Goal: Task Accomplishment & Management: Manage account settings

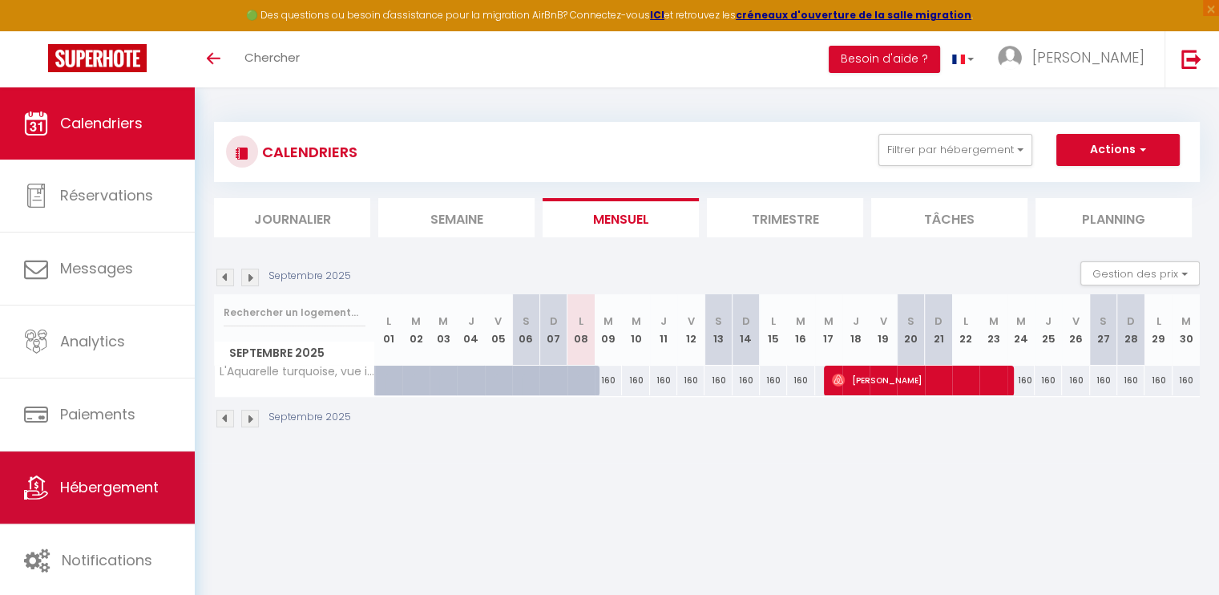
click at [82, 482] on span "Hébergement" at bounding box center [109, 487] width 99 height 20
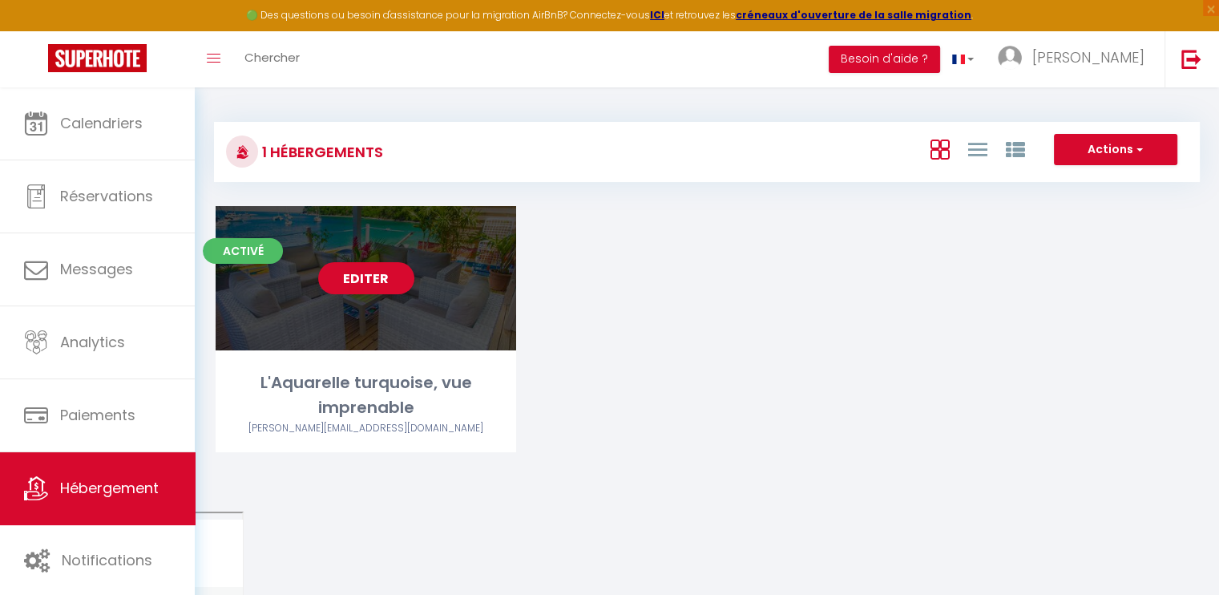
click at [358, 310] on div "Editer" at bounding box center [366, 278] width 300 height 144
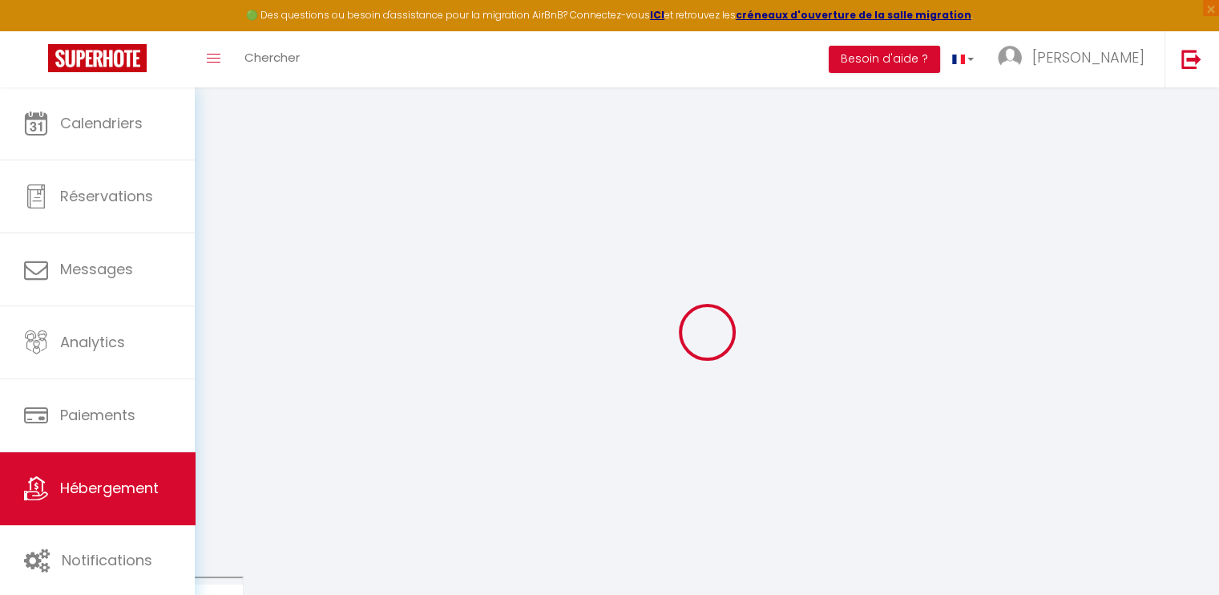
select select "+ 18 %"
select select "16404-12603497"
select select
checkbox input "false"
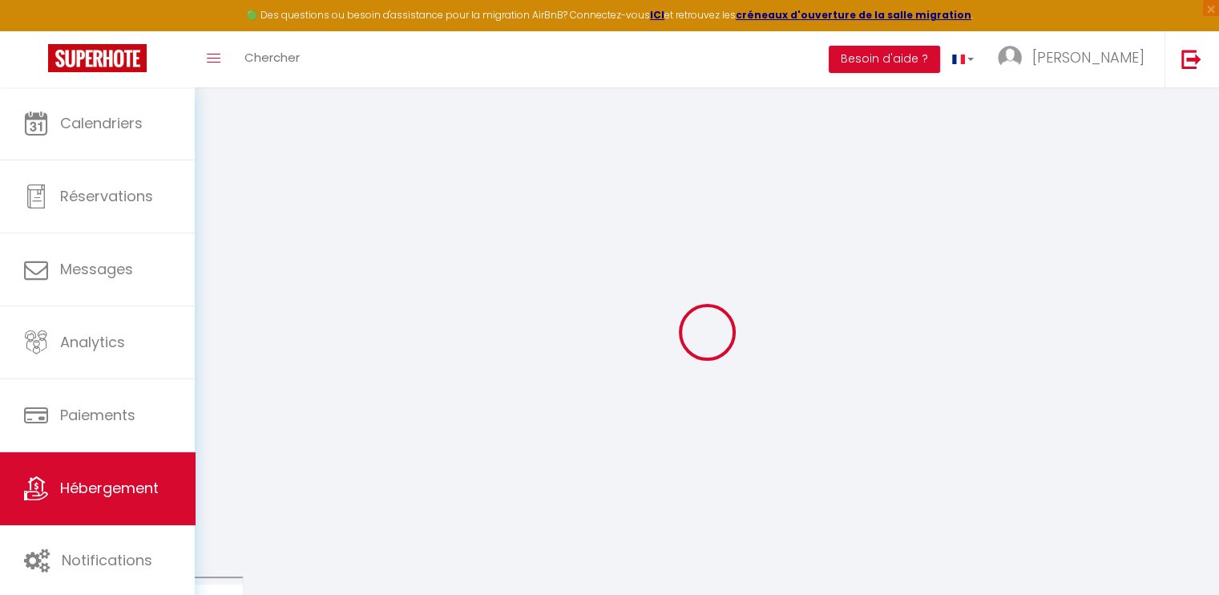
checkbox input "false"
select select "-1"
select select "well_reviewed_guests"
select select "EUR"
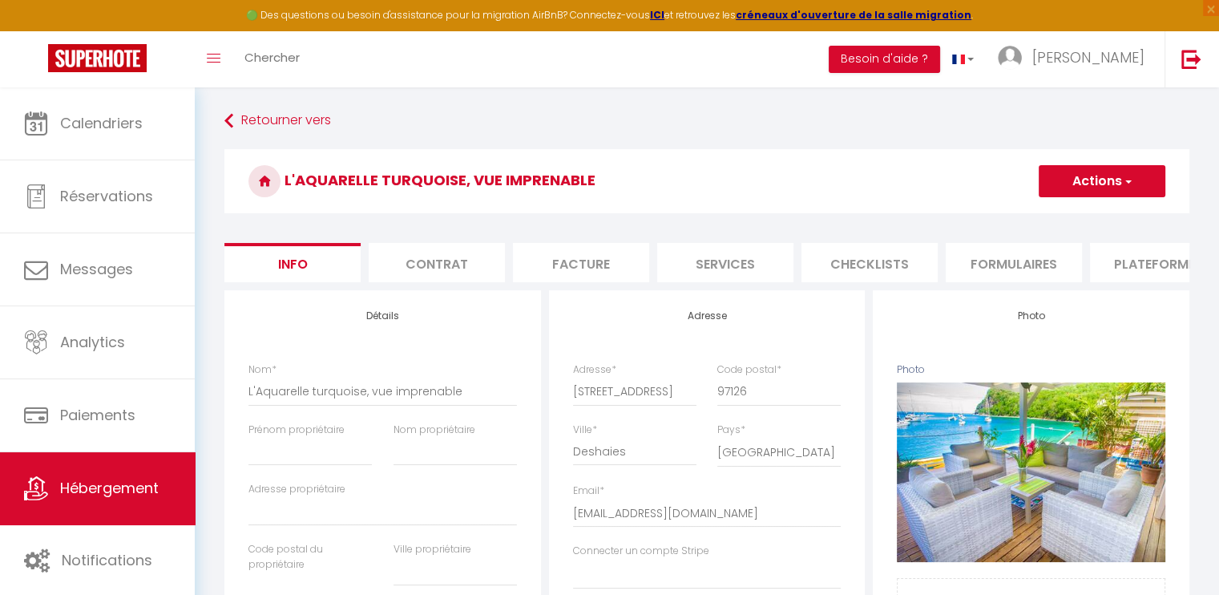
click at [1134, 261] on li "Plateformes" at bounding box center [1158, 262] width 136 height 39
select select
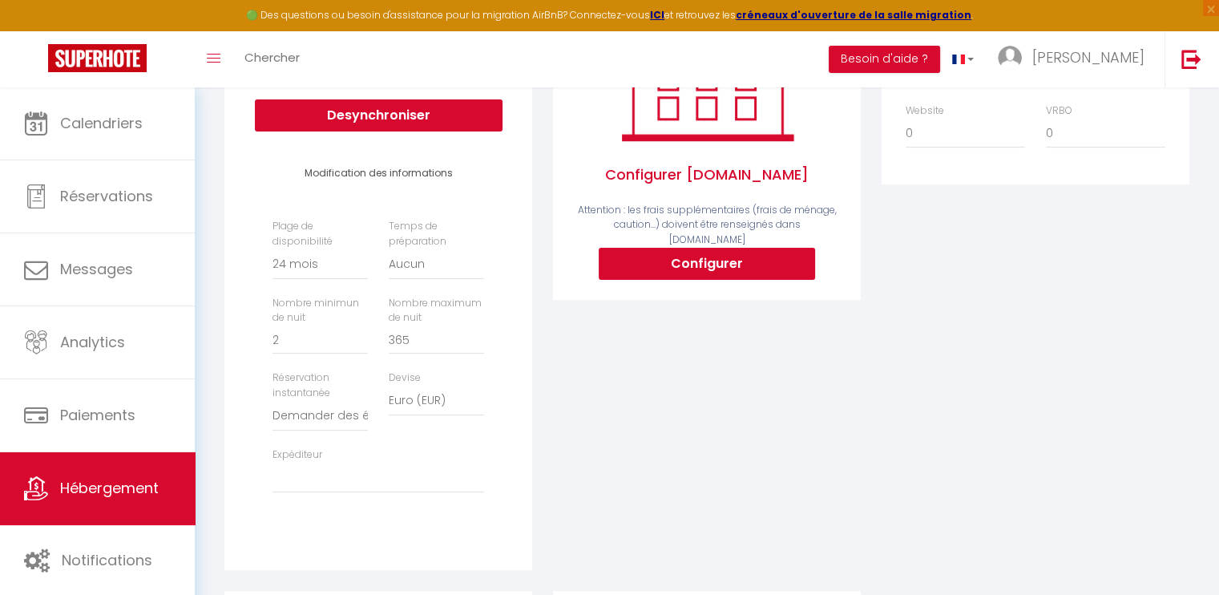
scroll to position [321, 0]
click at [368, 493] on select "[PERSON_NAME][EMAIL_ADDRESS][DOMAIN_NAME]" at bounding box center [378, 477] width 212 height 30
click at [438, 484] on select "[PERSON_NAME][EMAIL_ADDRESS][DOMAIN_NAME]" at bounding box center [378, 477] width 212 height 30
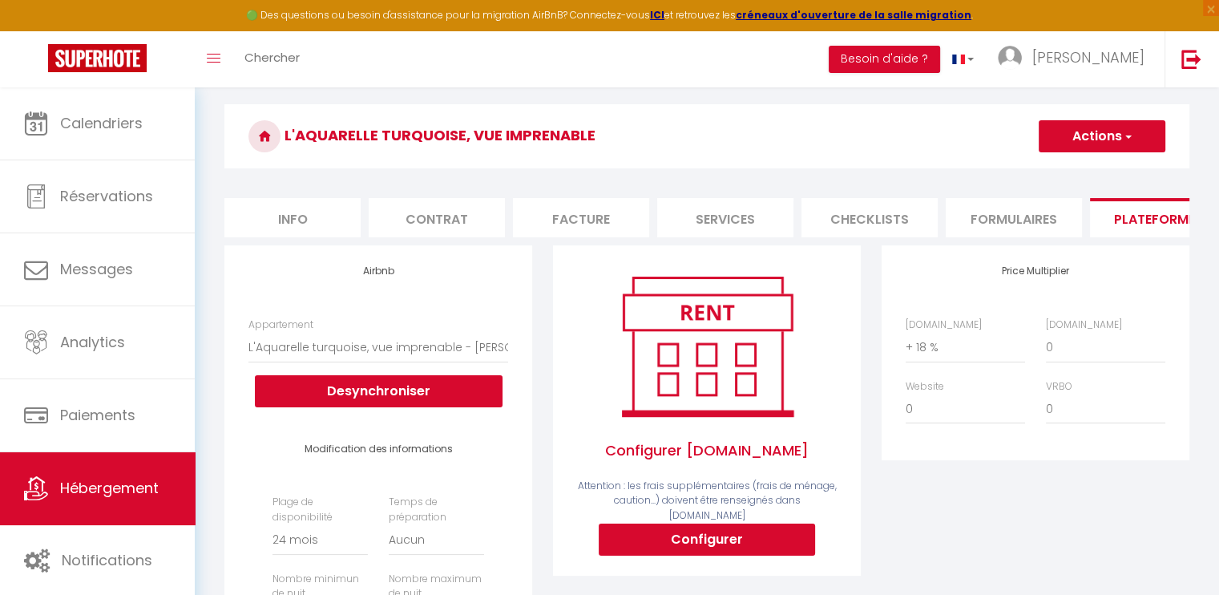
scroll to position [28, 0]
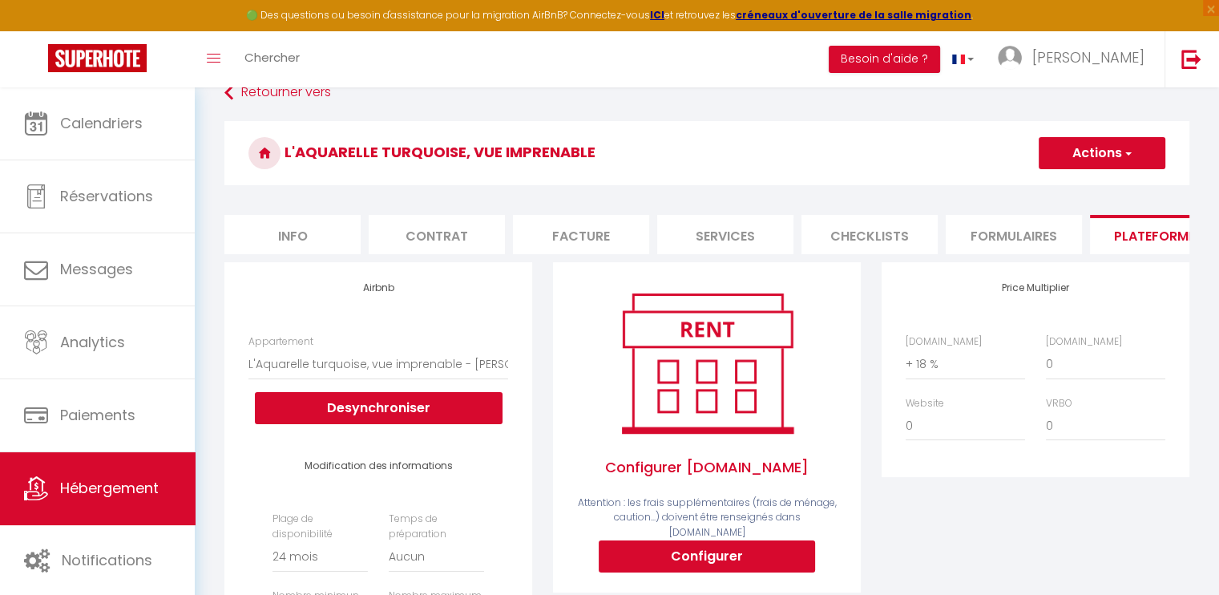
click at [258, 244] on li "Info" at bounding box center [292, 234] width 136 height 39
select select
checkbox input "false"
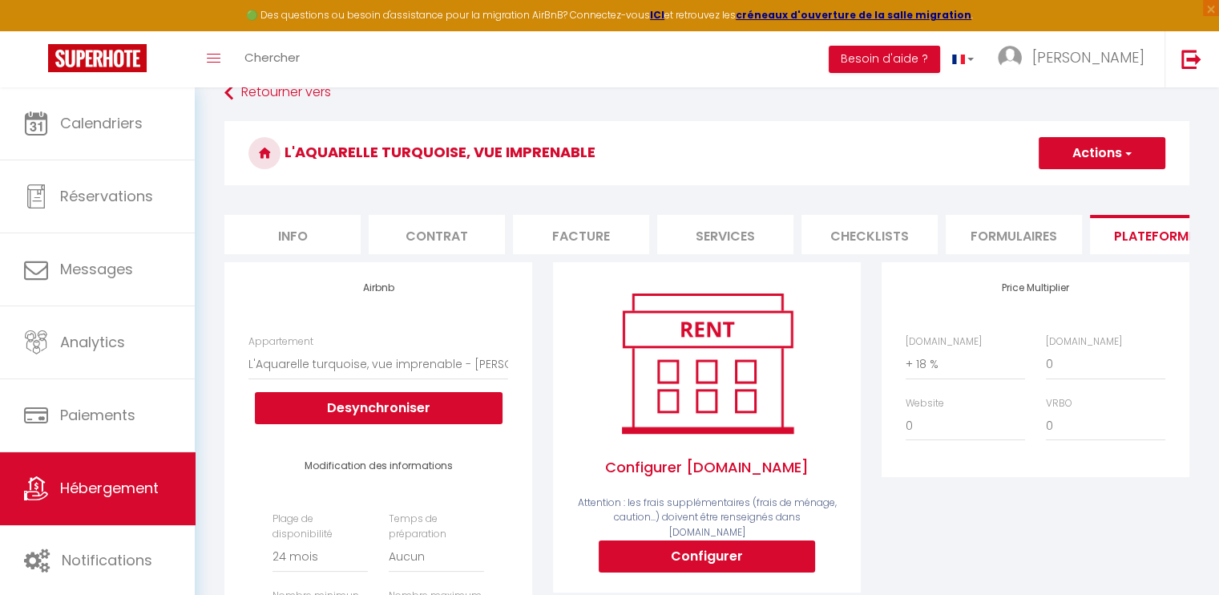
checkbox input "false"
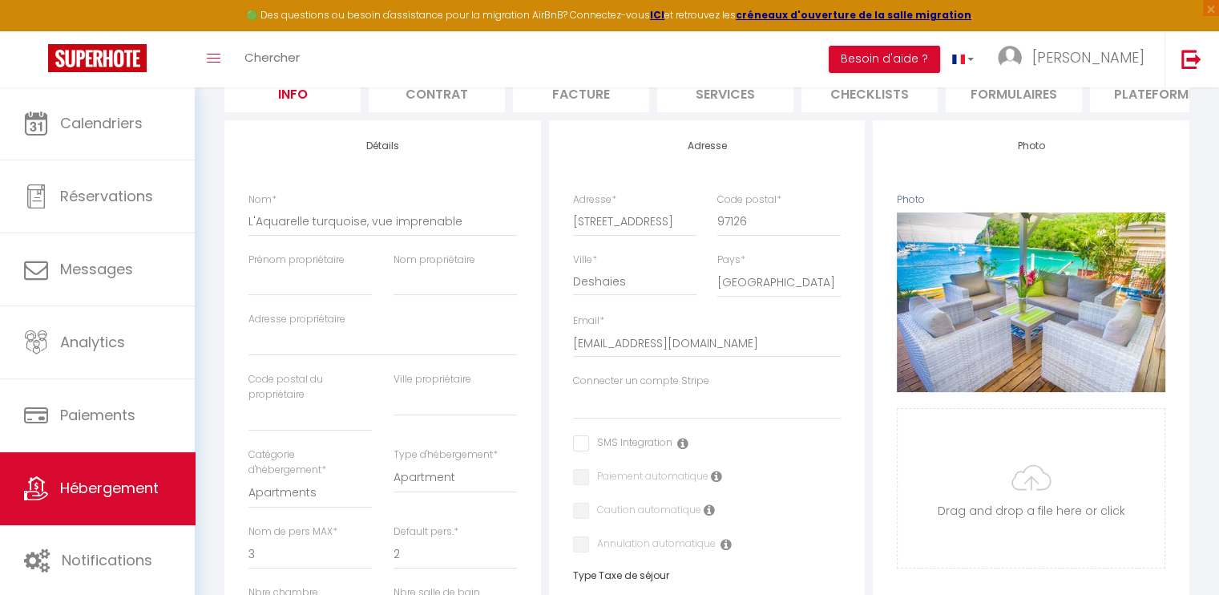
scroll to position [159, 0]
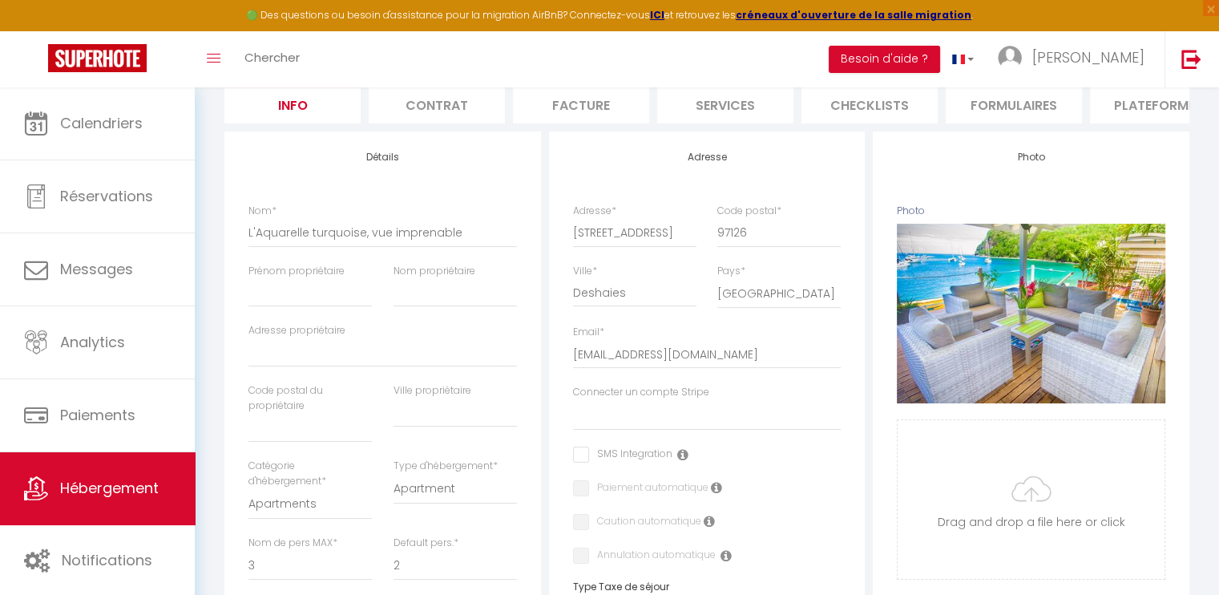
click at [441, 108] on li "Contrat" at bounding box center [437, 103] width 136 height 39
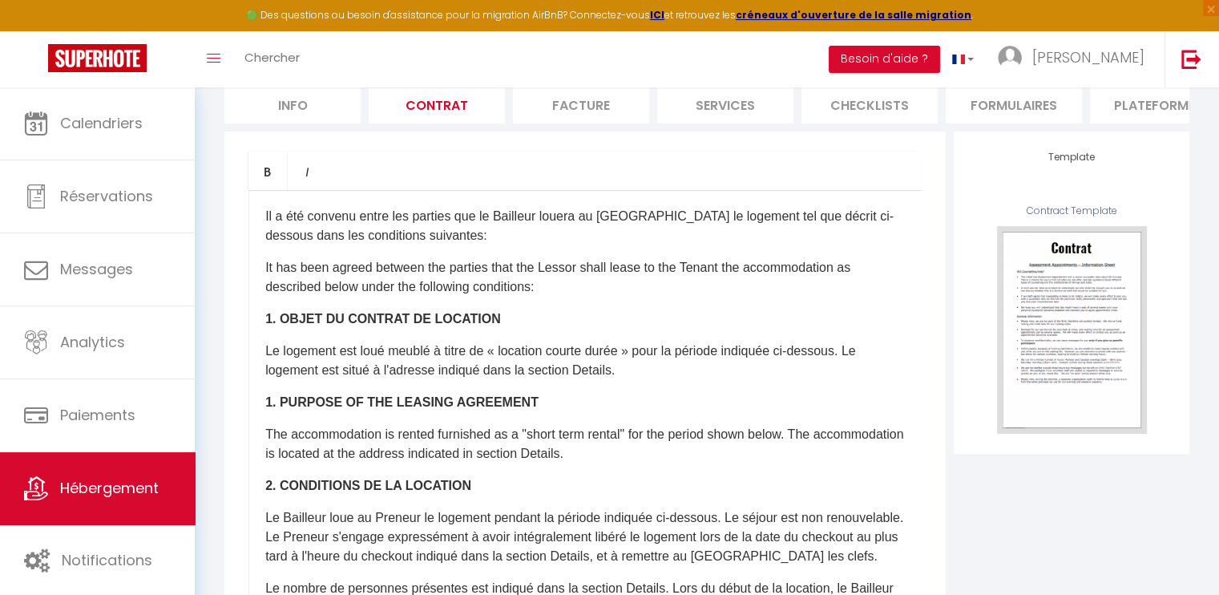
click at [614, 114] on li "Facture" at bounding box center [581, 103] width 136 height 39
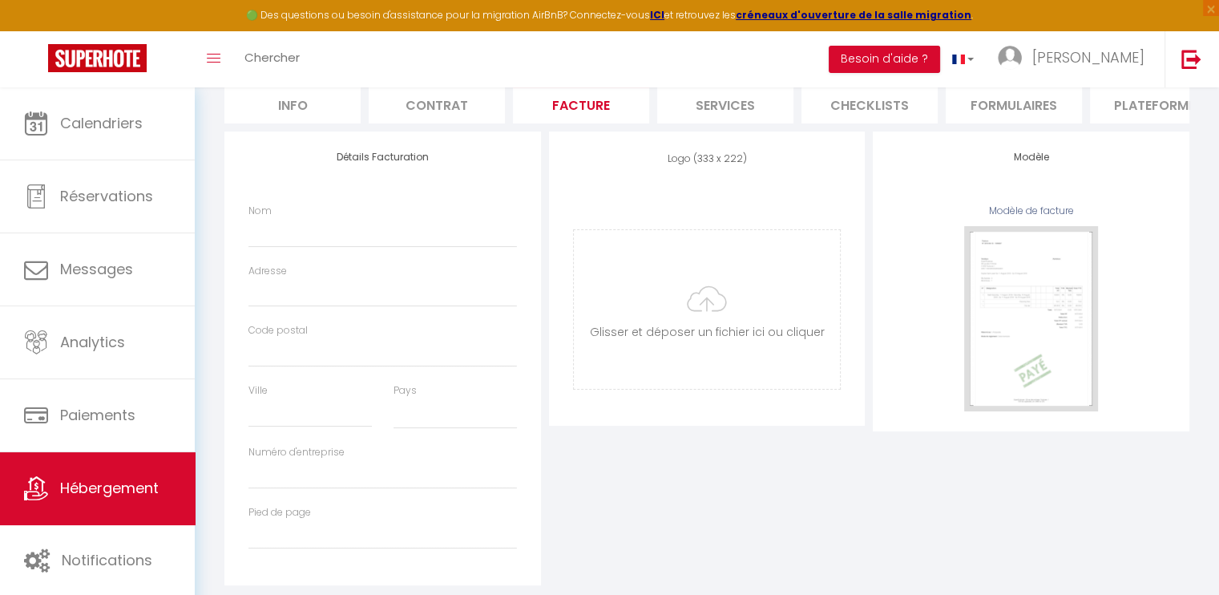
select select
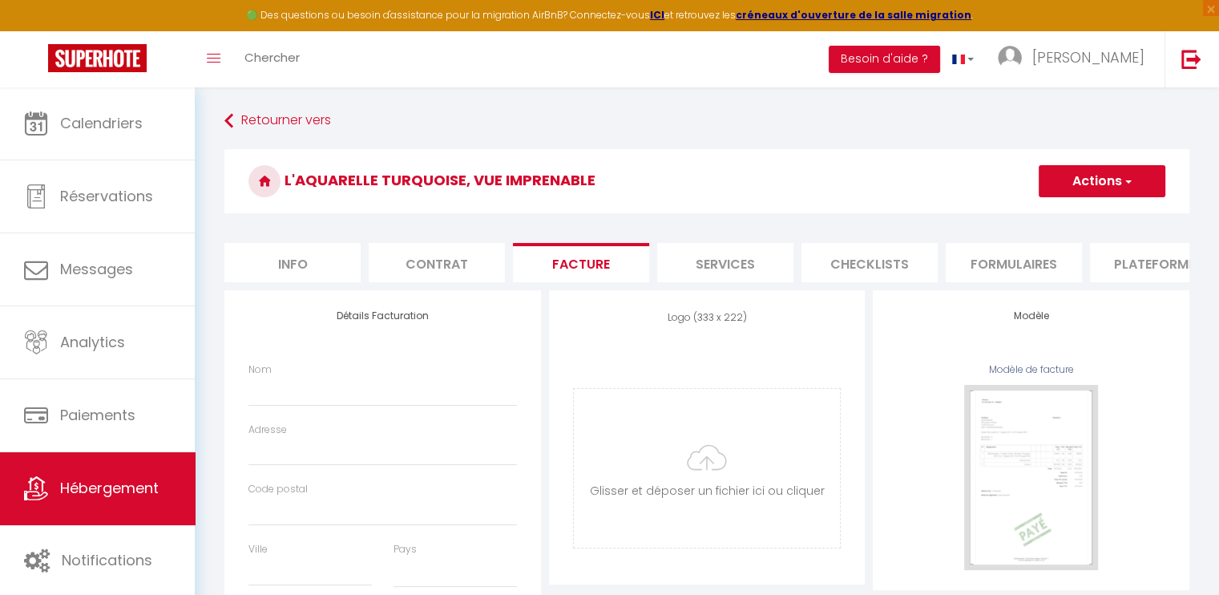
click at [716, 270] on li "Services" at bounding box center [725, 262] width 136 height 39
select select
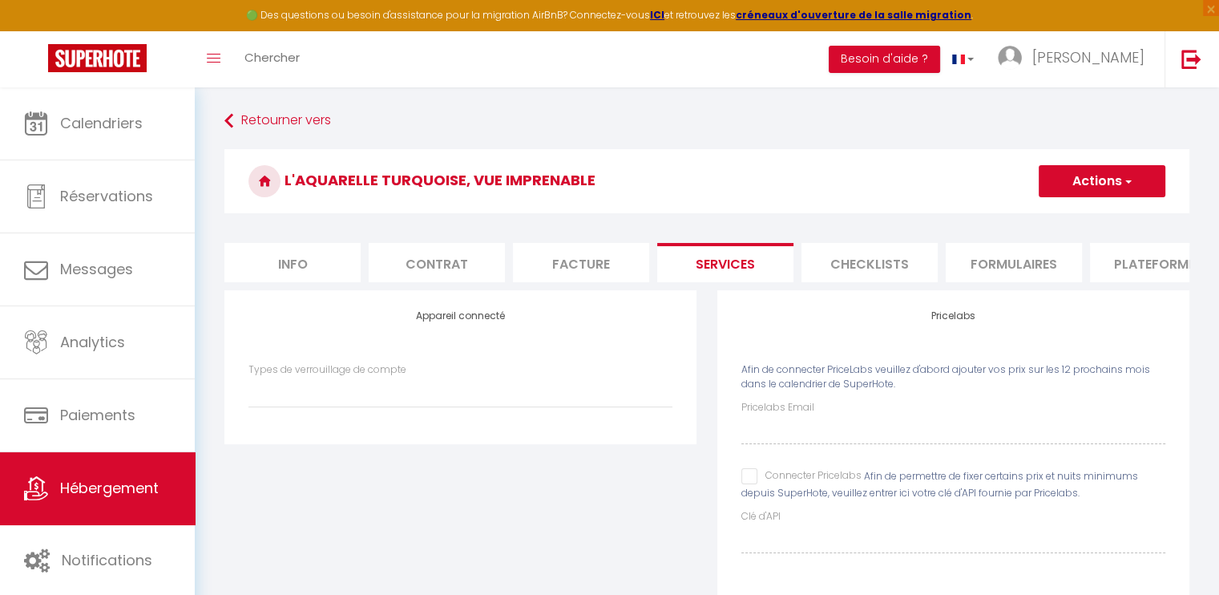
click at [904, 264] on li "Checklists" at bounding box center [869, 262] width 136 height 39
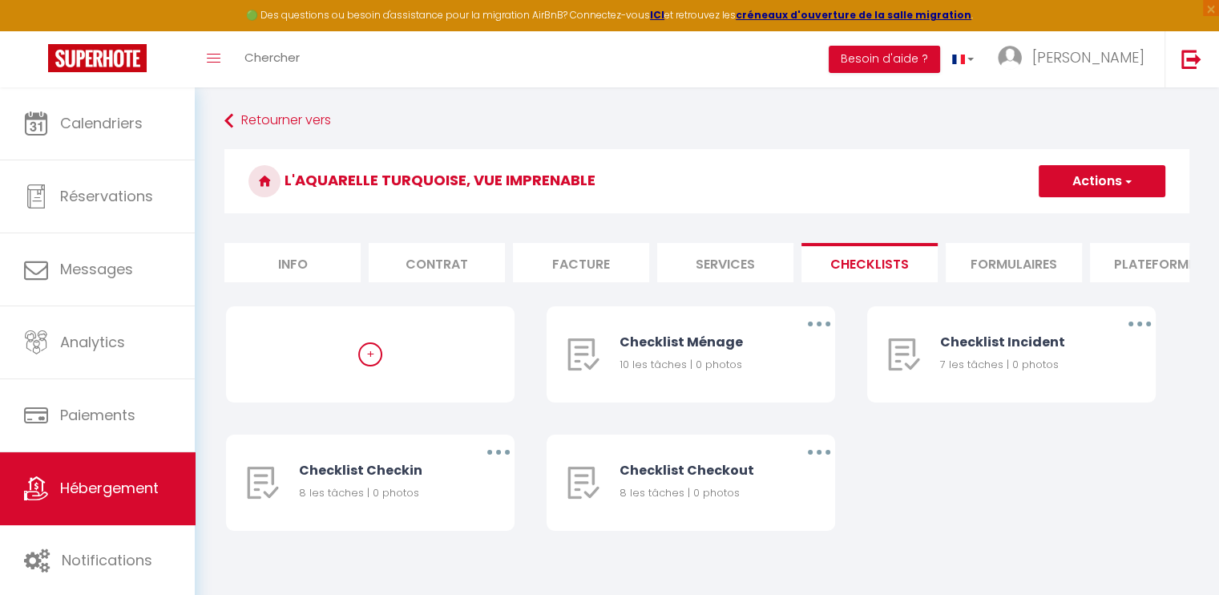
click at [1059, 252] on li "Formulaires" at bounding box center [1013, 262] width 136 height 39
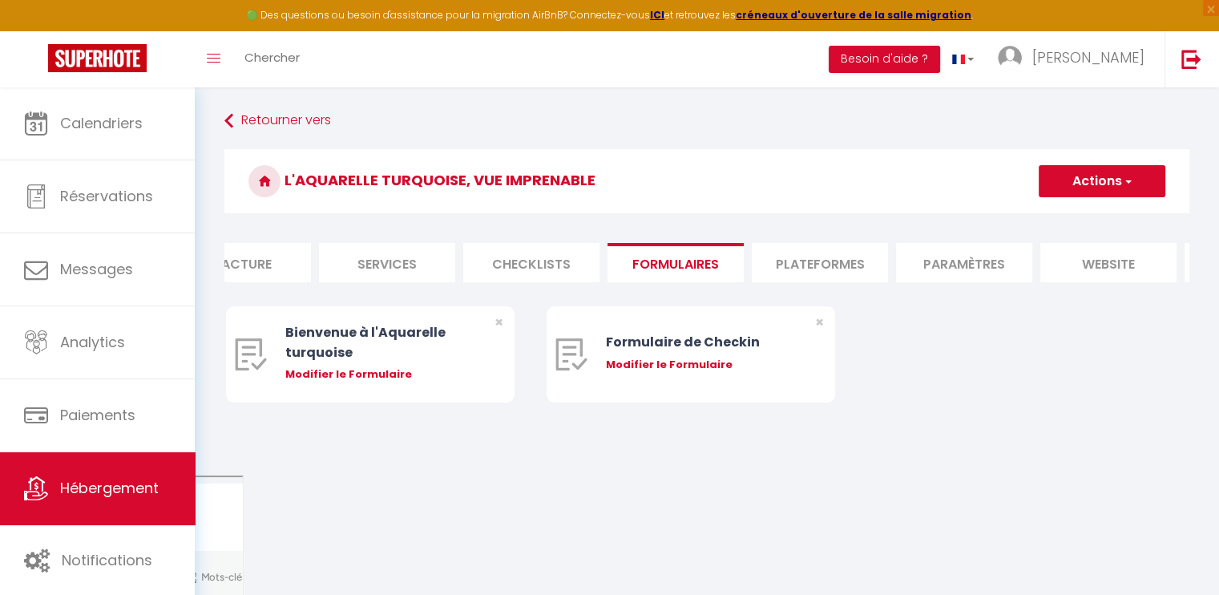
scroll to position [0, 478]
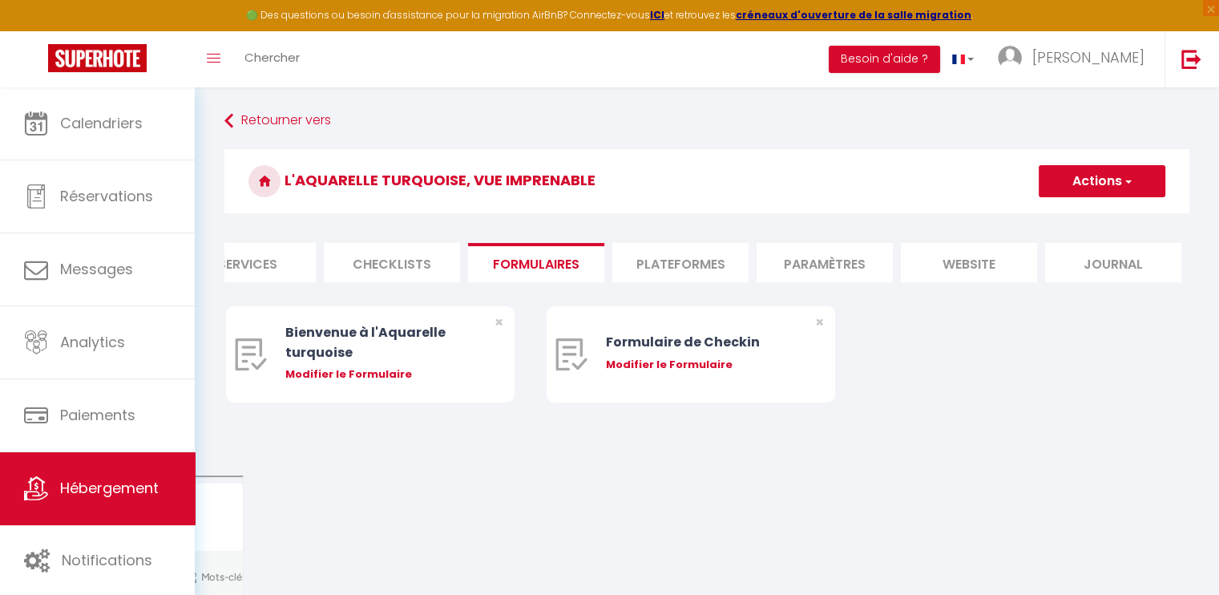
click at [663, 259] on li "Plateformes" at bounding box center [680, 262] width 136 height 39
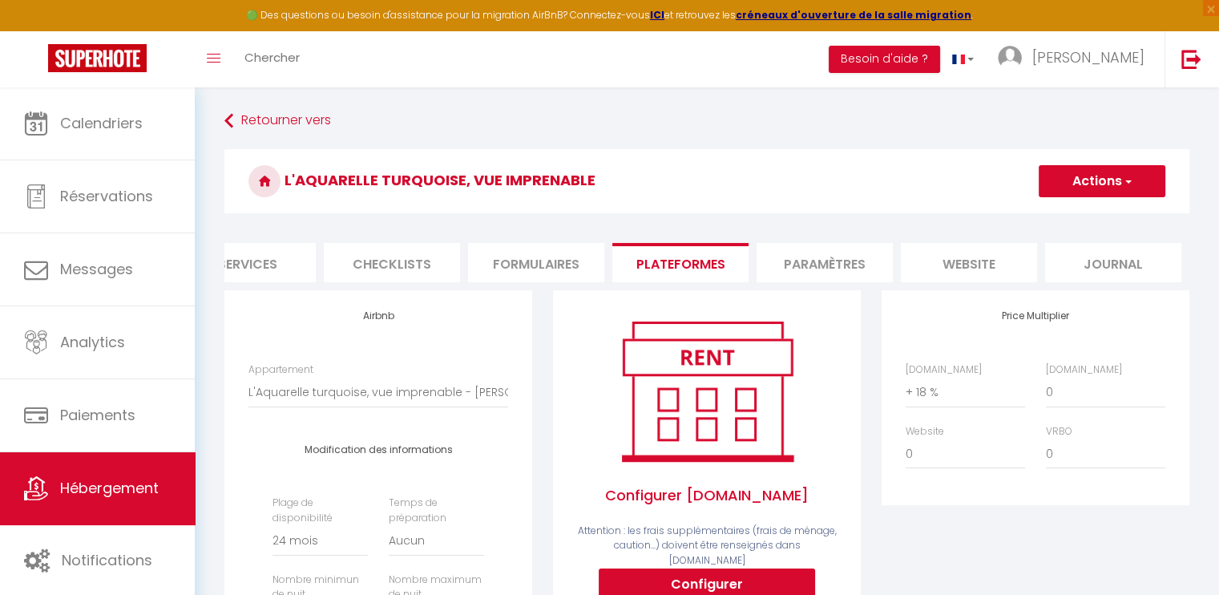
click at [795, 258] on li "Paramètres" at bounding box center [824, 262] width 136 height 39
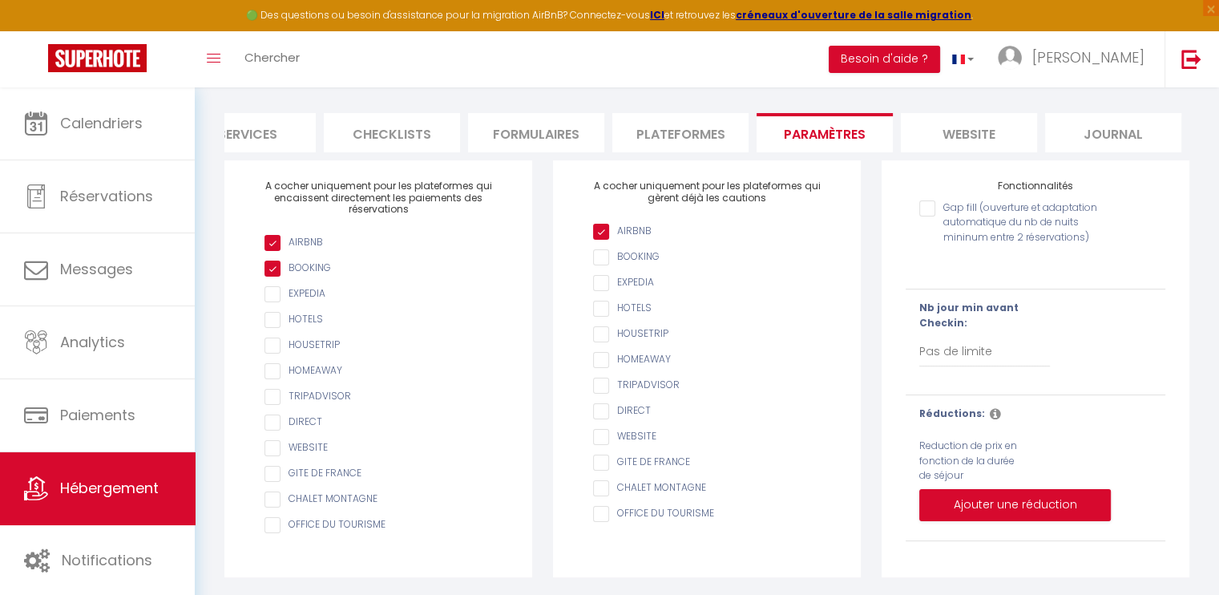
scroll to position [142, 0]
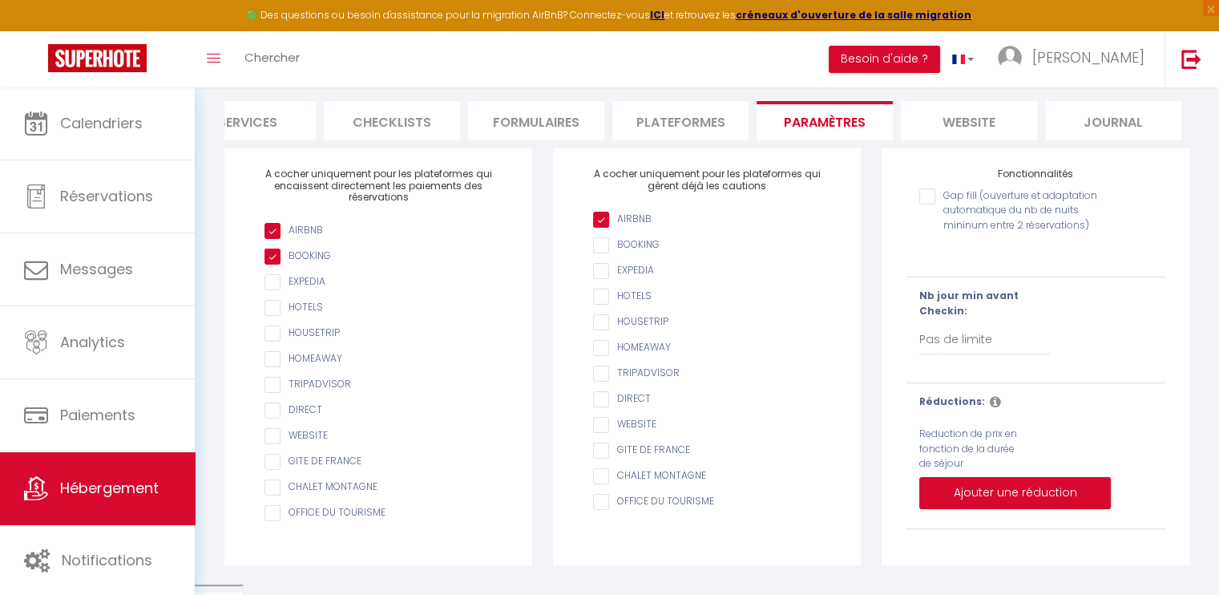
click at [941, 122] on li "website" at bounding box center [969, 120] width 136 height 39
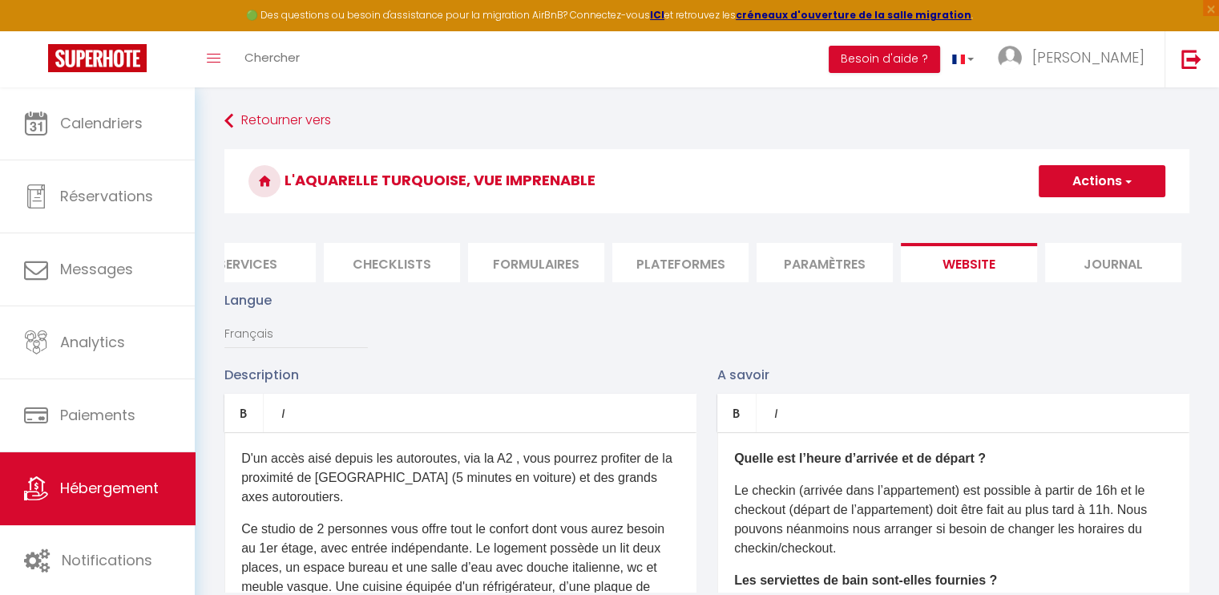
click at [1093, 270] on li "Journal" at bounding box center [1113, 262] width 136 height 39
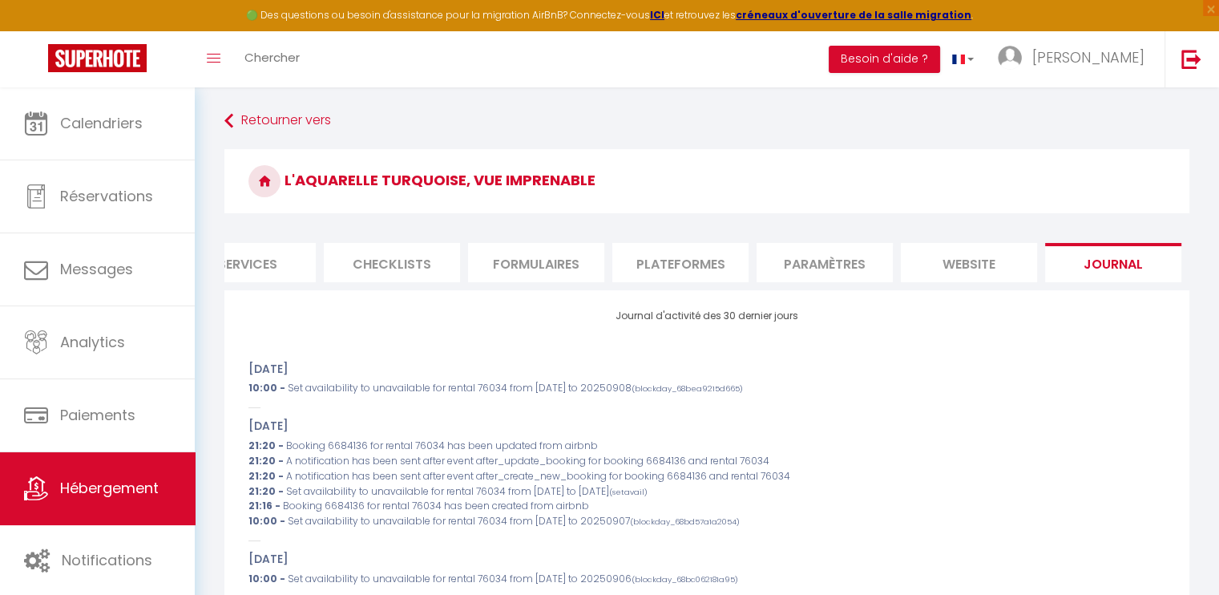
click at [683, 272] on li "Plateformes" at bounding box center [680, 262] width 136 height 39
select select
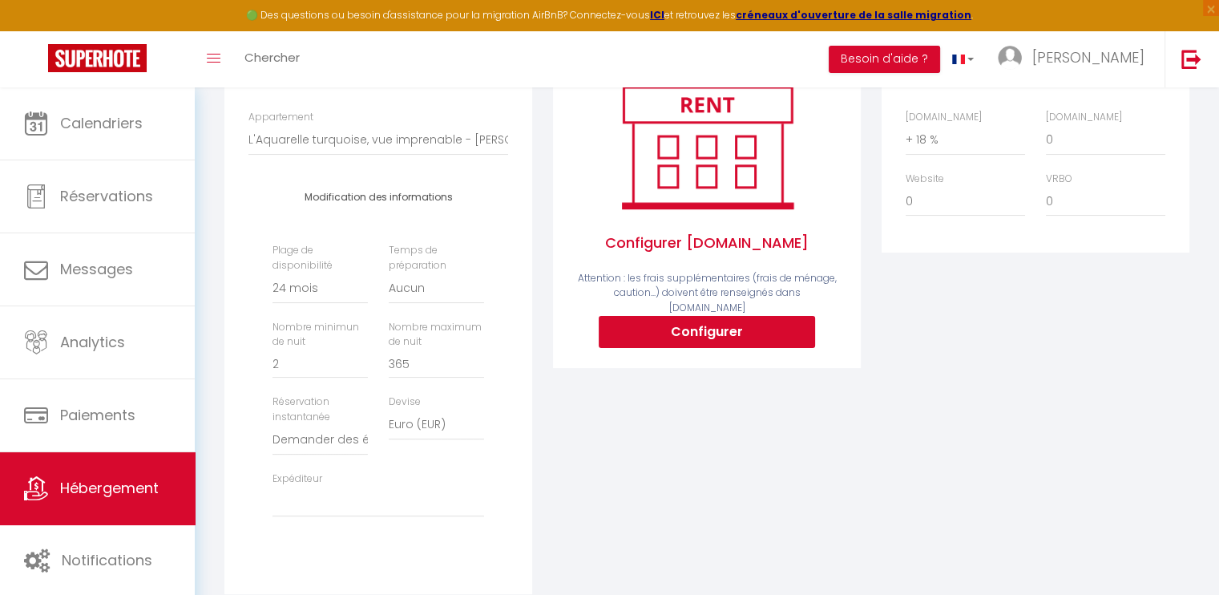
scroll to position [253, 0]
click at [344, 516] on select "[PERSON_NAME][EMAIL_ADDRESS][DOMAIN_NAME]" at bounding box center [378, 501] width 212 height 30
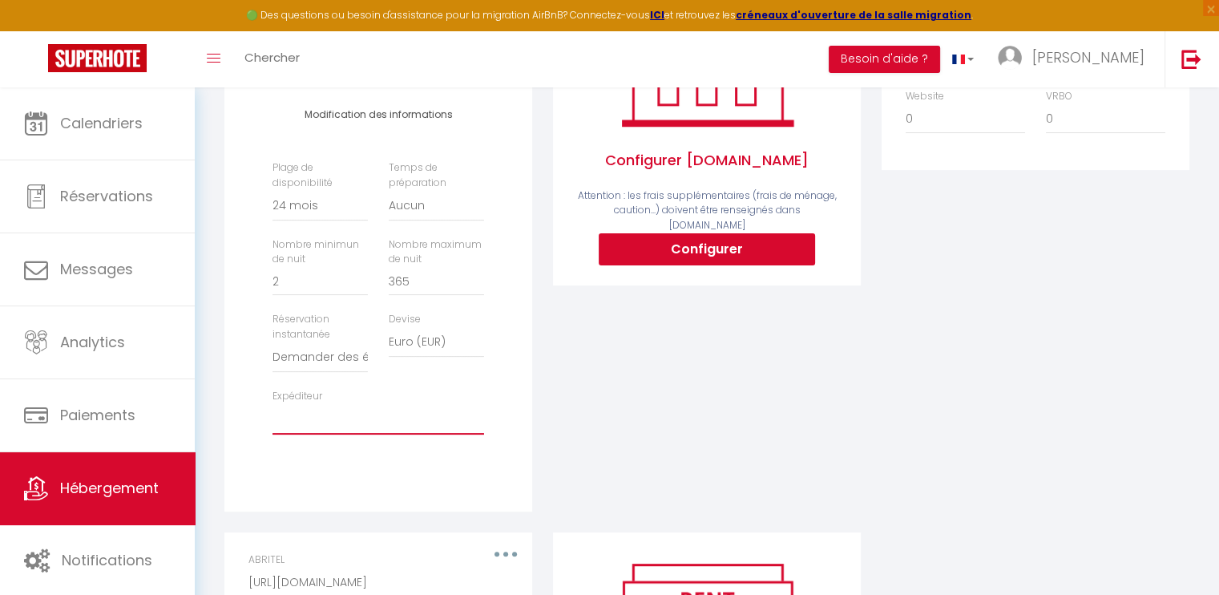
scroll to position [351, 0]
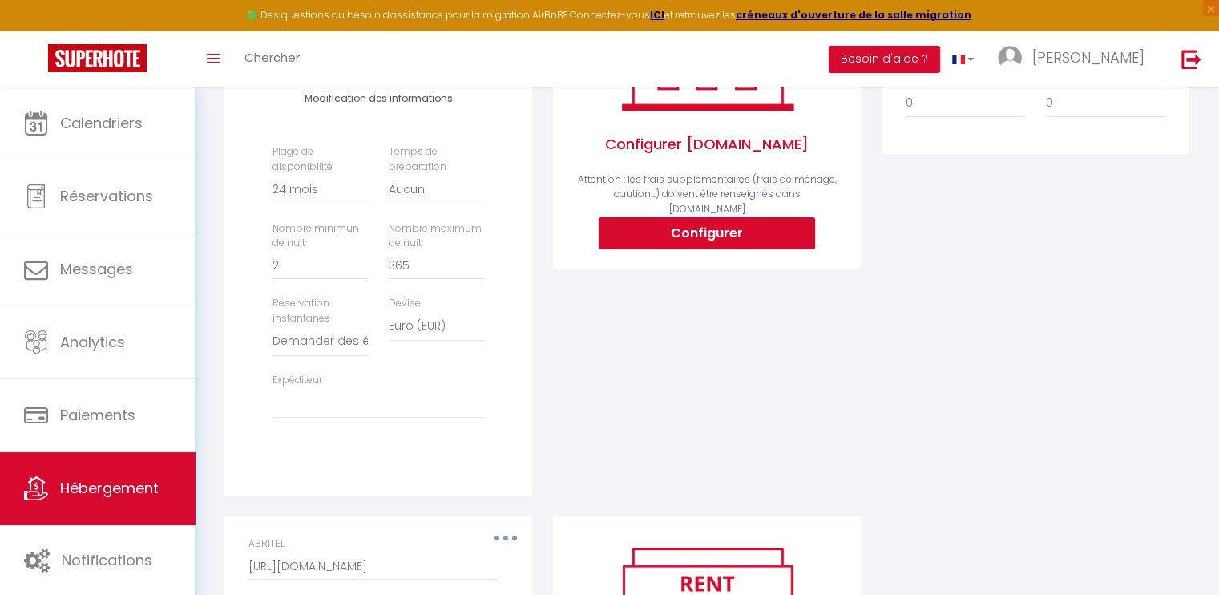
drag, startPoint x: 570, startPoint y: 349, endPoint x: 571, endPoint y: 380, distance: 31.3
click at [571, 380] on div "Configurer [DOMAIN_NAME] Attention : les frais supplémentaires (frais de ménage…" at bounding box center [706, 227] width 329 height 577
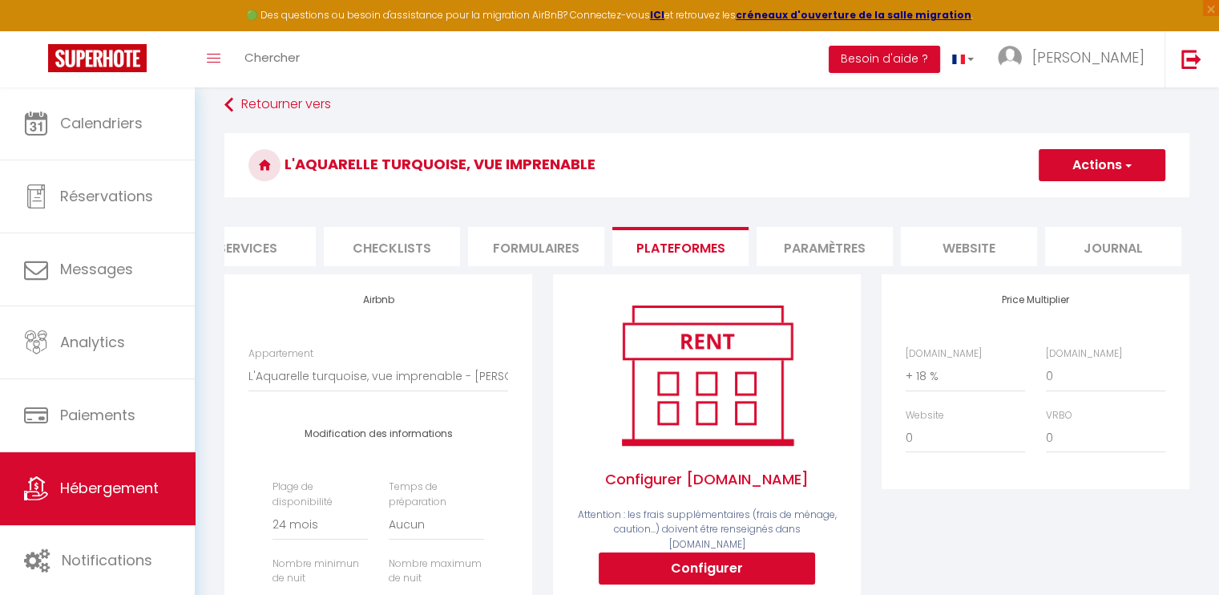
scroll to position [0, 0]
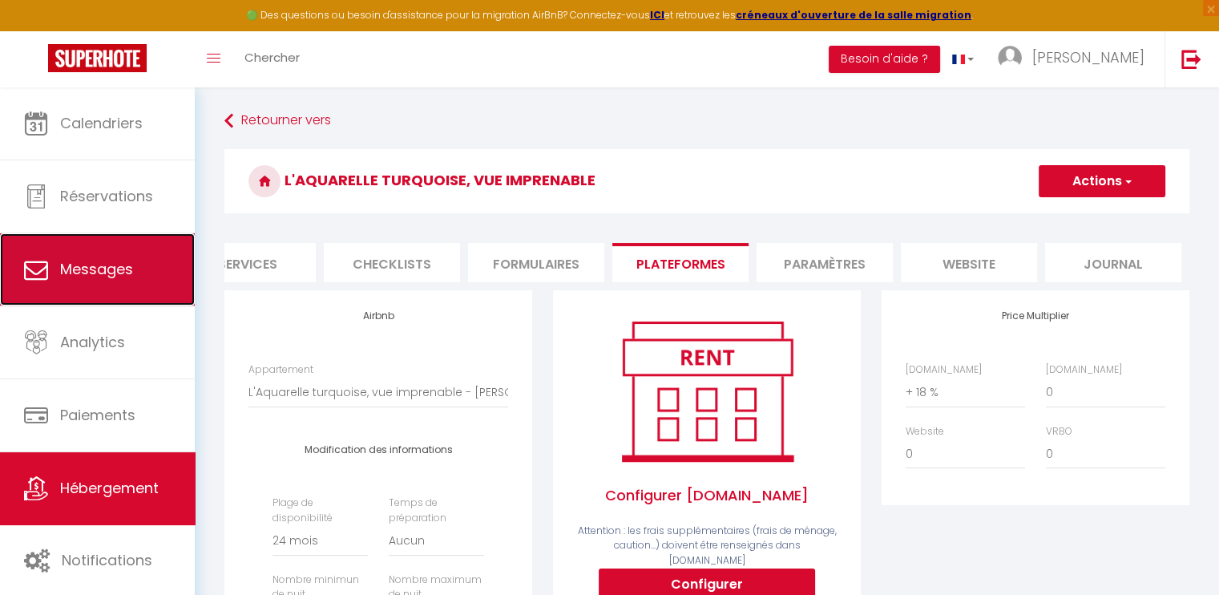
click at [124, 268] on span "Messages" at bounding box center [96, 269] width 73 height 20
select select "message"
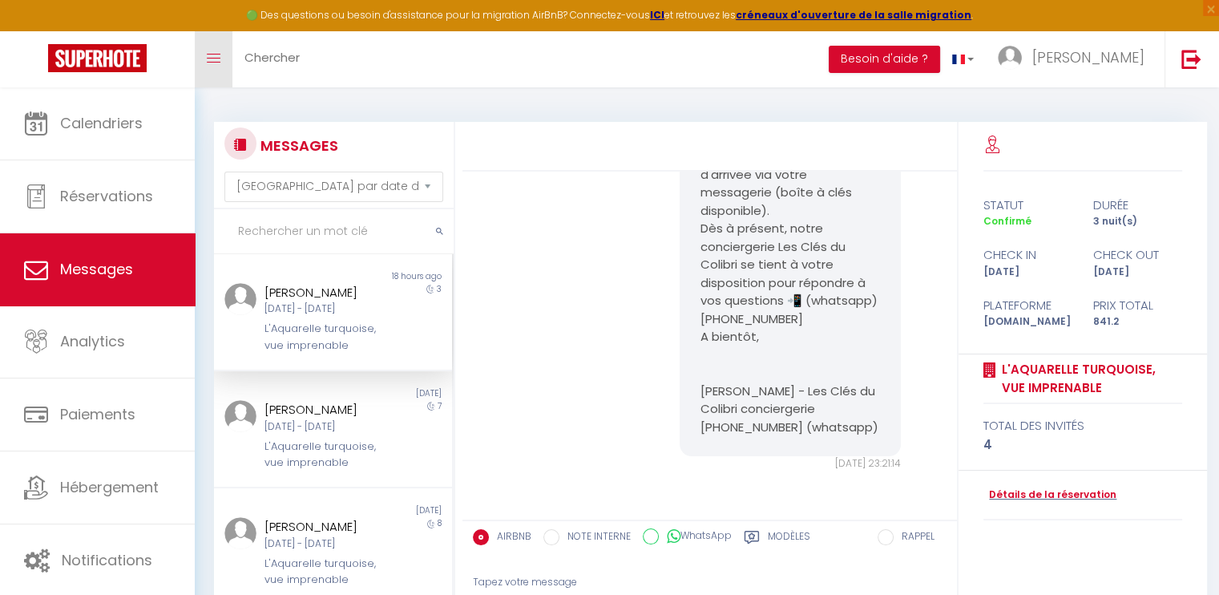
click at [204, 68] on link "Toggle menubar" at bounding box center [214, 59] width 38 height 56
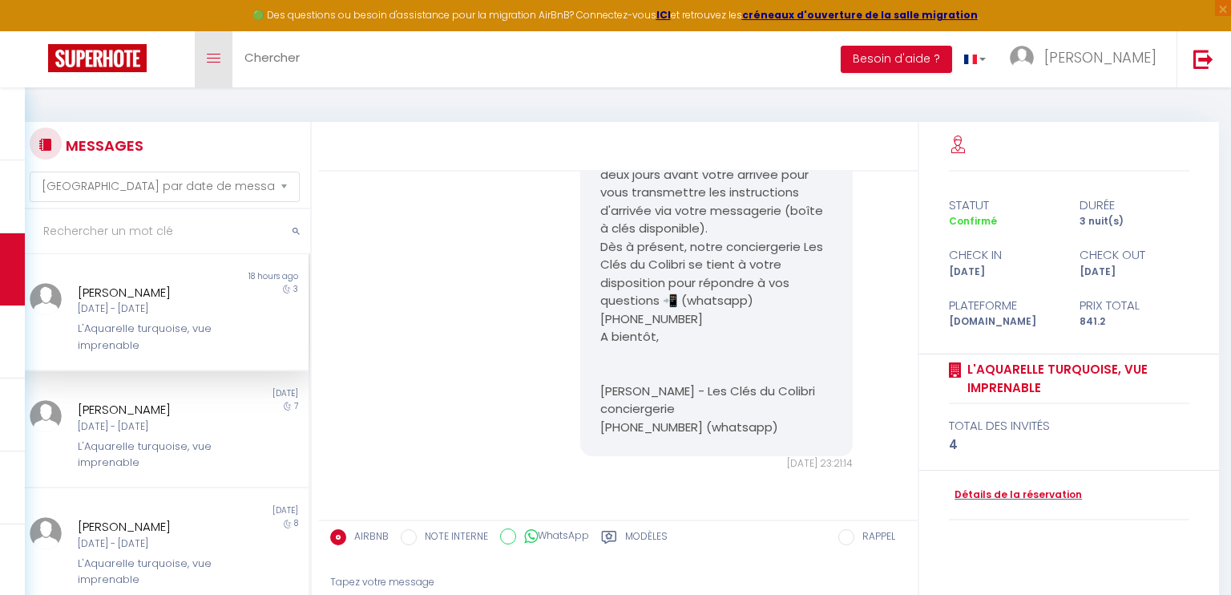
click at [204, 68] on link "Toggle menubar" at bounding box center [214, 59] width 38 height 56
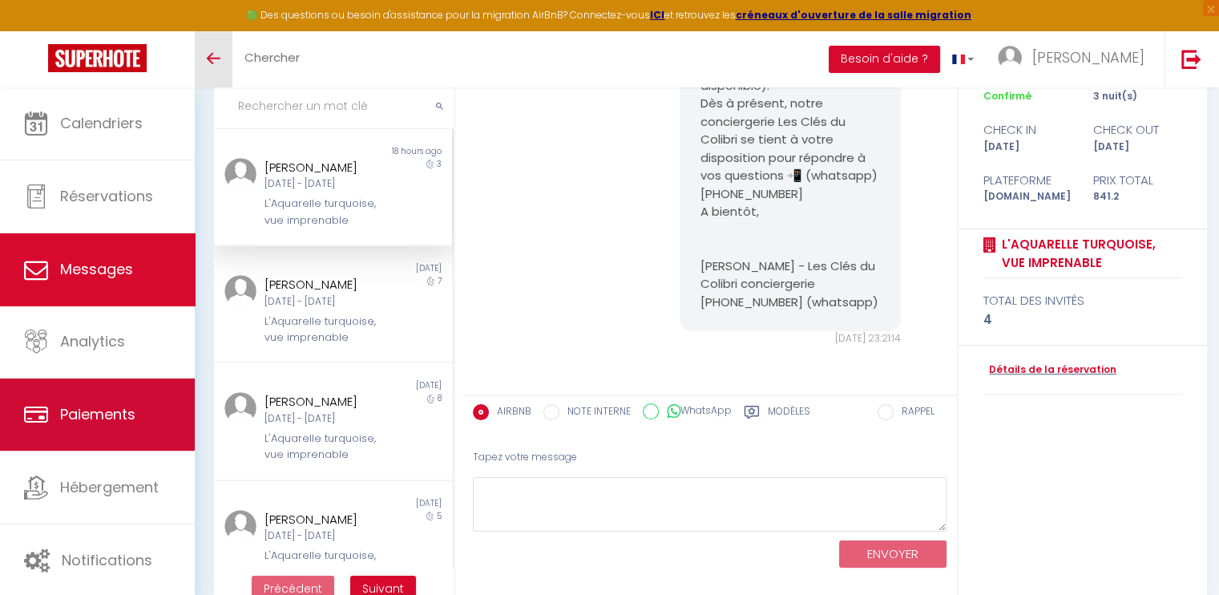
scroll to position [157, 0]
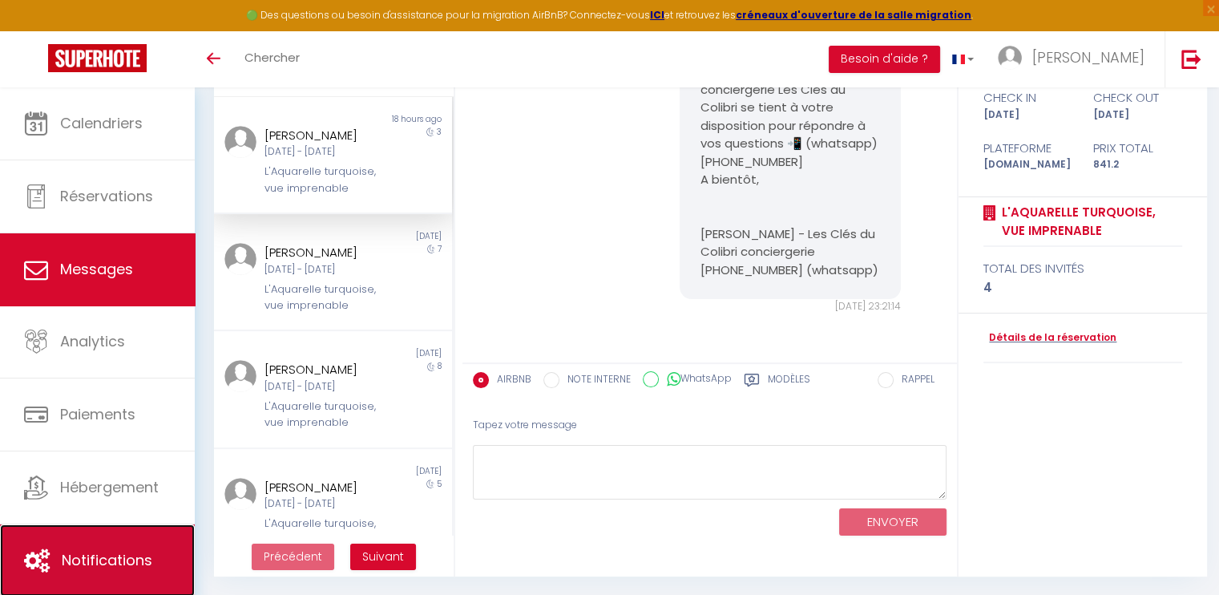
click at [128, 541] on link "Notifications" at bounding box center [97, 560] width 195 height 72
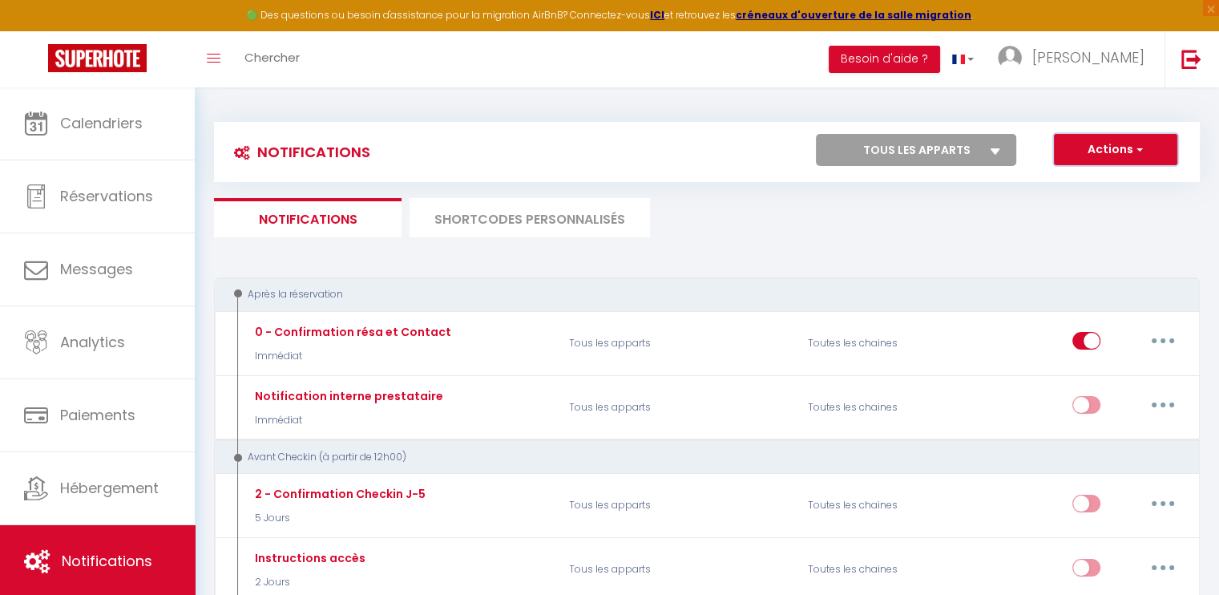
click at [1141, 148] on span "button" at bounding box center [1138, 149] width 10 height 16
click at [808, 225] on ul "Notifications SHORTCODES PERSONNALISÉS" at bounding box center [707, 217] width 986 height 39
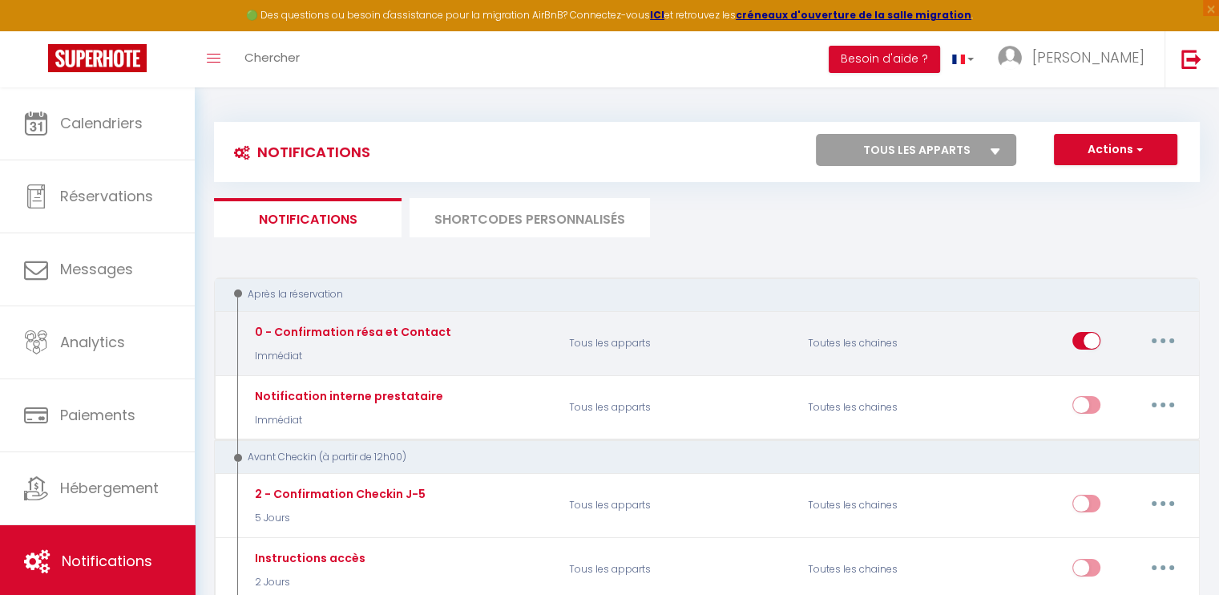
click at [1171, 339] on button "button" at bounding box center [1162, 341] width 45 height 26
click at [1112, 377] on link "Editer" at bounding box center [1121, 377] width 119 height 27
type input "0 - Confirmation résa et Contact"
select select "Immédiat"
select select "if_booking_is_paid"
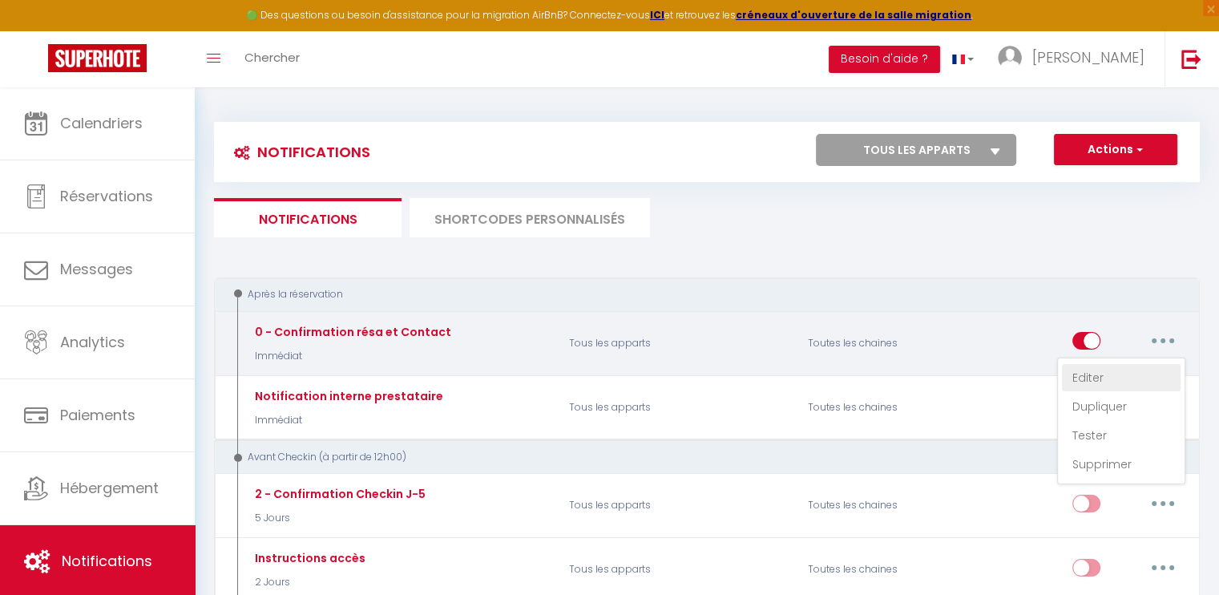
checkbox input "true"
checkbox input "false"
radio input "true"
type input "Merci pour votre réservation - [BOOKING:ID] - [GUEST:FIRST_NAME] [GUEST:LAST_NA…"
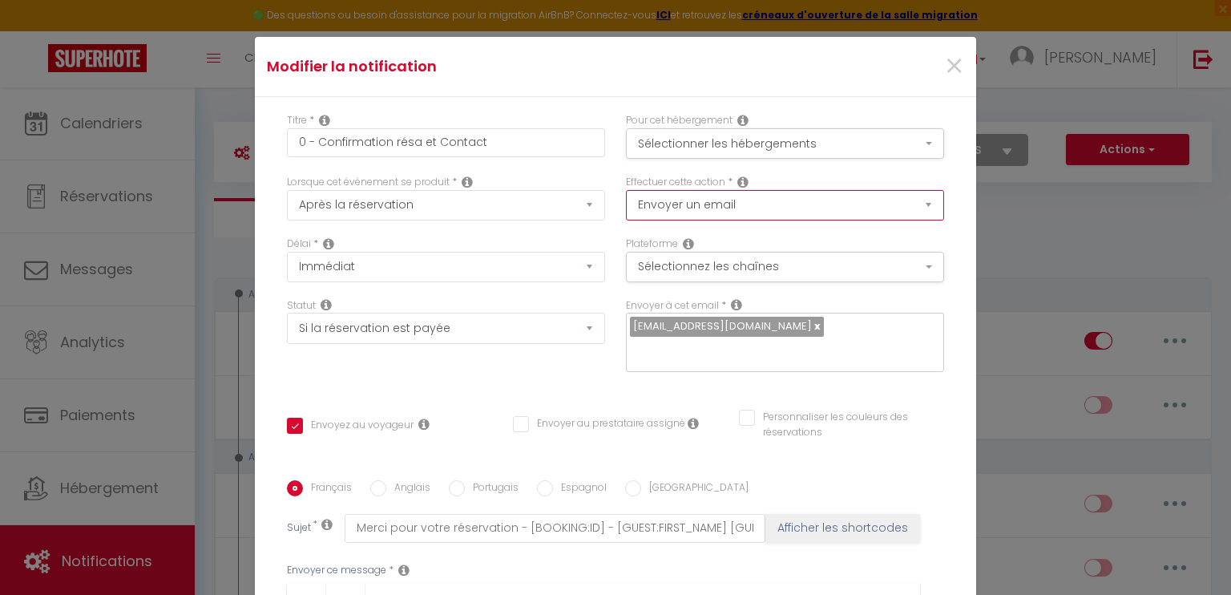
click at [915, 209] on select "Envoyer un email Envoyer un SMS Envoyer une notification push" at bounding box center [785, 205] width 318 height 30
click at [933, 260] on div "Plateforme Sélectionnez les chaînes Toutes les chaines Direct [DOMAIN_NAME] [DO…" at bounding box center [784, 267] width 339 height 62
click at [944, 67] on span "×" at bounding box center [954, 66] width 20 height 48
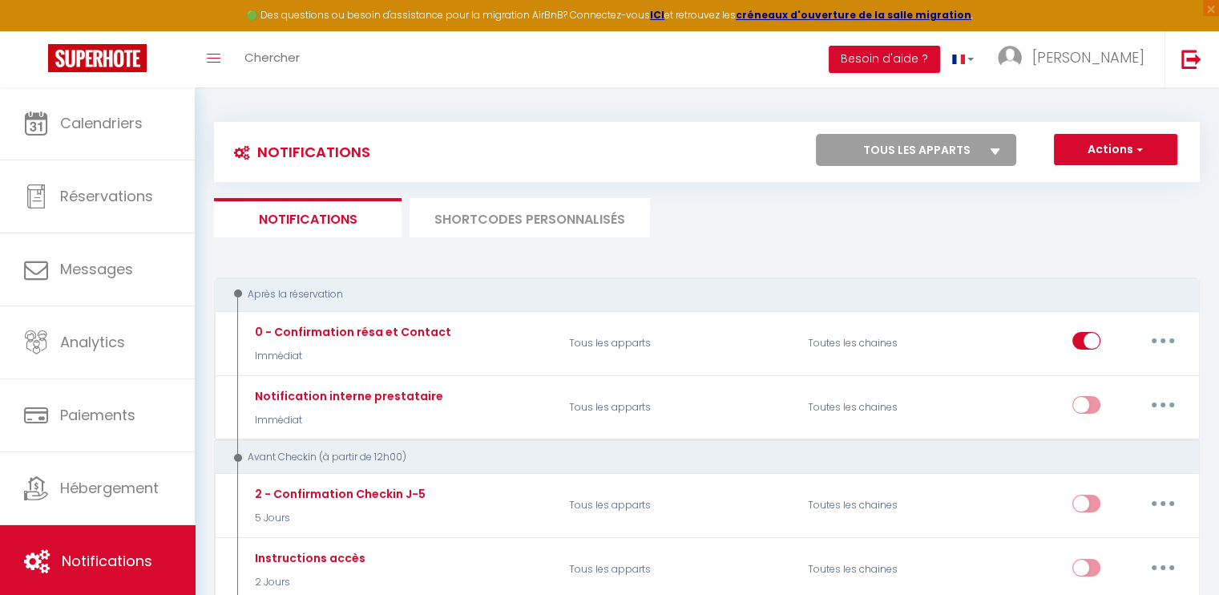
click at [825, 230] on ul "Notifications SHORTCODES PERSONNALISÉS" at bounding box center [707, 217] width 986 height 39
click at [1003, 150] on select "Tous les apparts L'Aquarelle turquoise, vue imprenable" at bounding box center [916, 150] width 200 height 32
click at [1077, 149] on button "Actions" at bounding box center [1115, 150] width 123 height 32
click at [925, 227] on ul "Notifications SHORTCODES PERSONNALISÉS" at bounding box center [707, 217] width 986 height 39
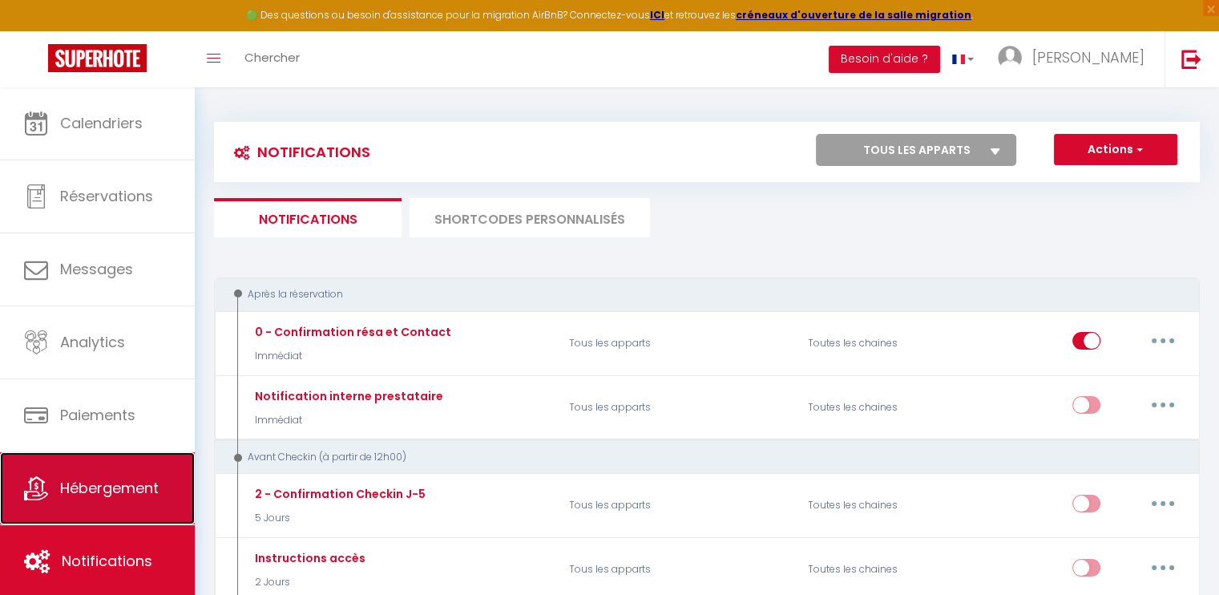
click at [99, 483] on span "Hébergement" at bounding box center [109, 488] width 99 height 20
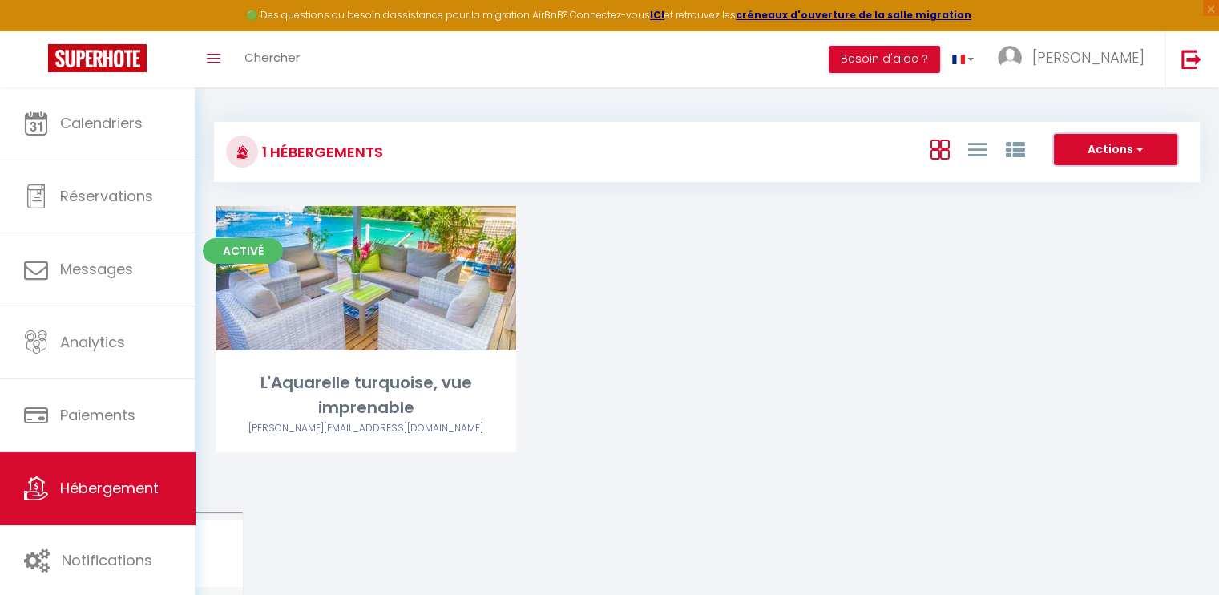
click at [1109, 157] on button "Actions" at bounding box center [1115, 150] width 123 height 32
click at [889, 216] on div "Activé Editer L'Aquarelle turquoise, vue imprenable [PERSON_NAME][EMAIL_ADDRESS…" at bounding box center [707, 349] width 1022 height 286
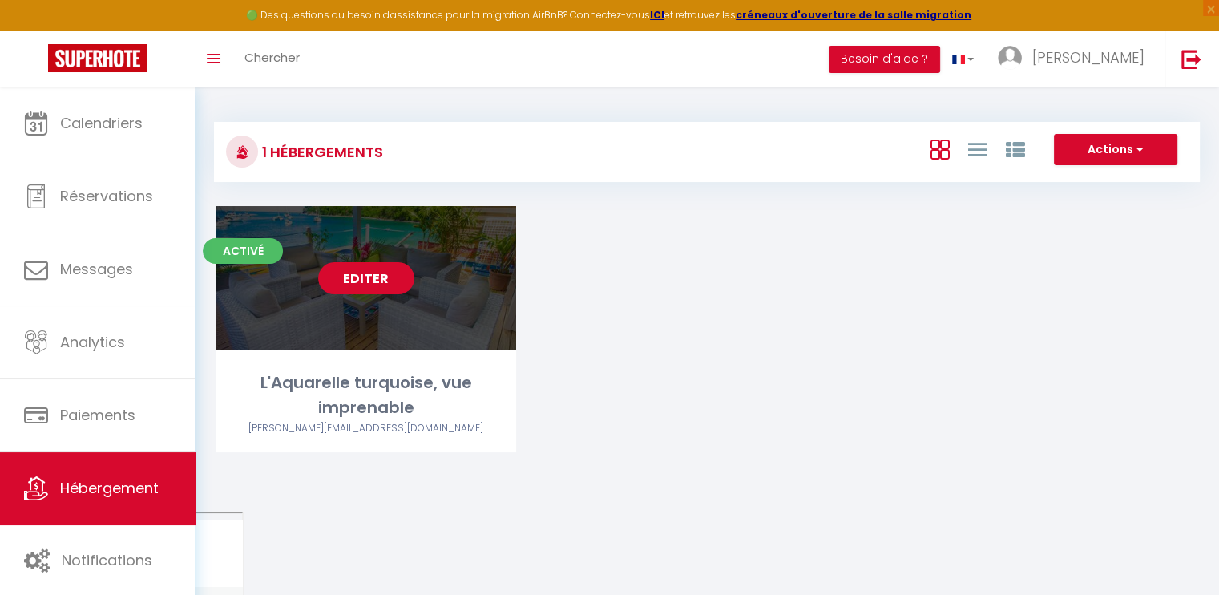
click at [350, 270] on link "Editer" at bounding box center [366, 278] width 96 height 32
select select "3"
select select "2"
select select "1"
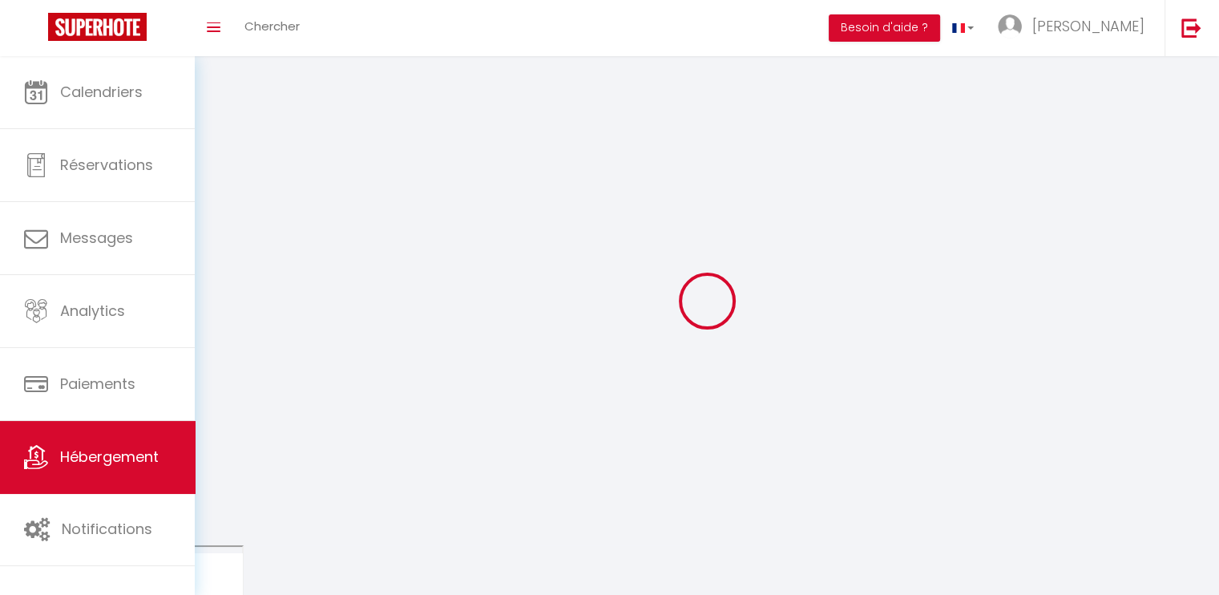
select select
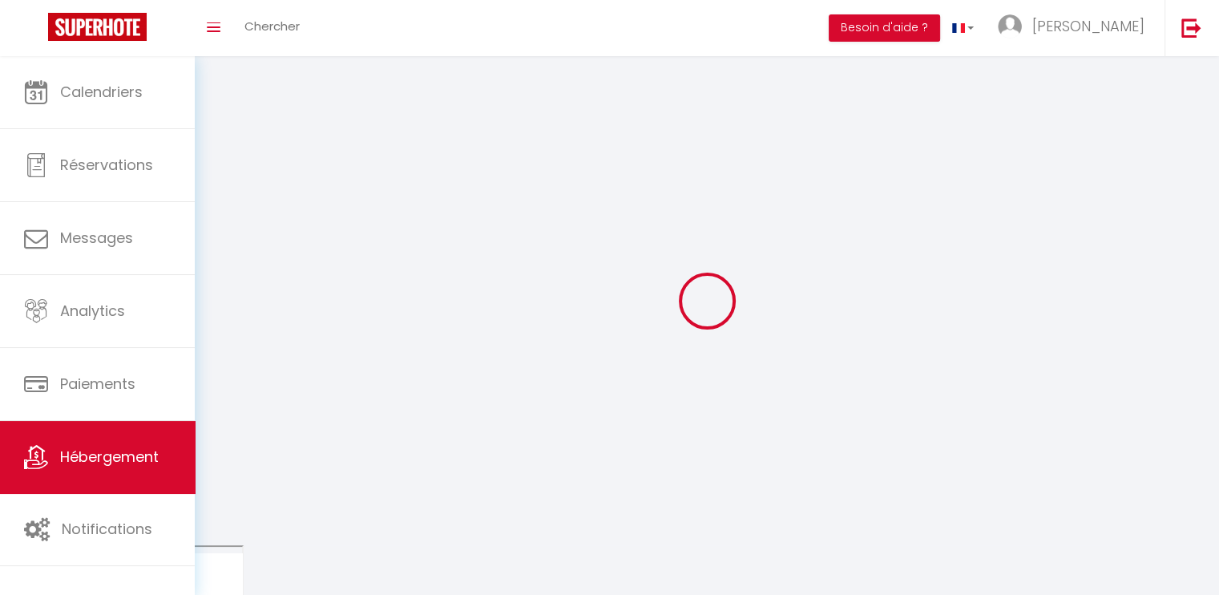
select select
checkbox input "false"
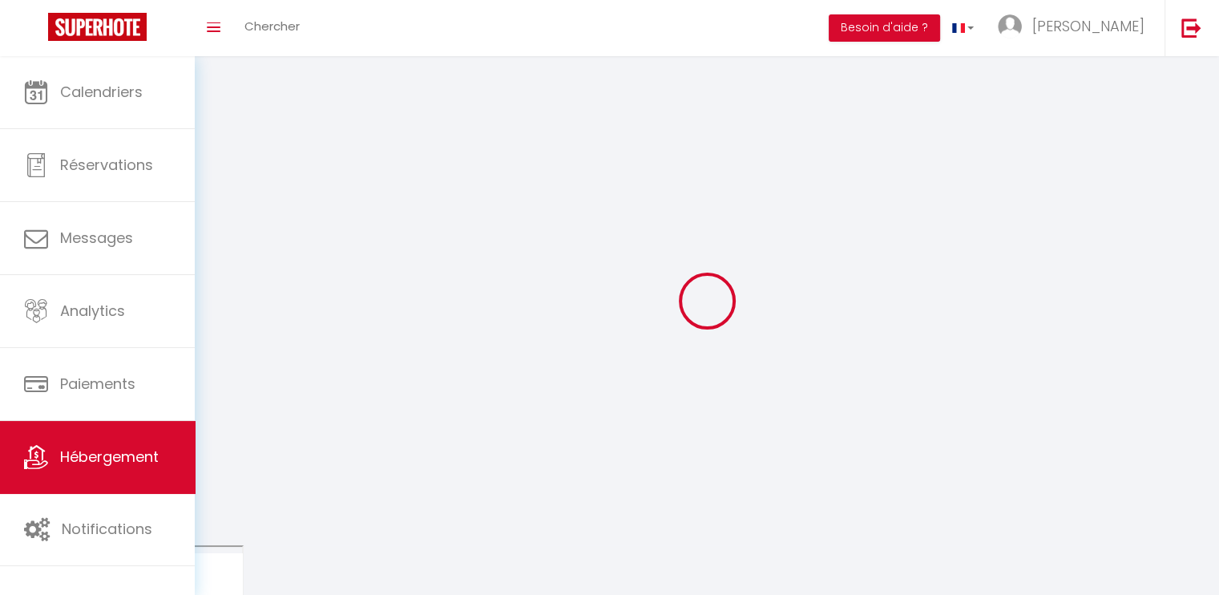
checkbox input "false"
select select
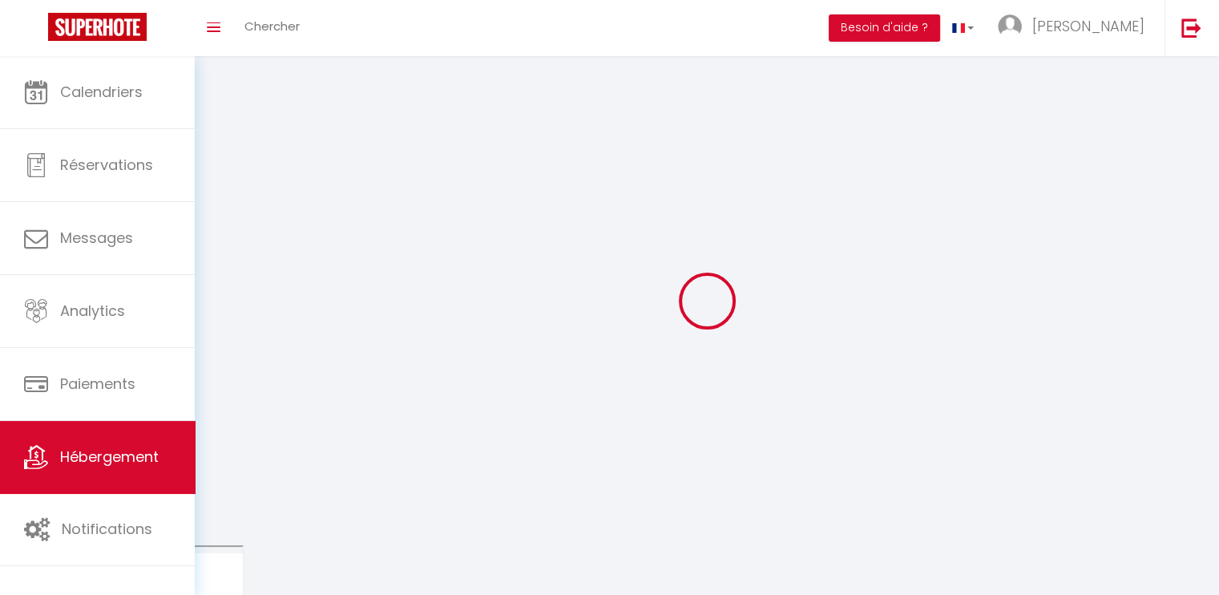
select select
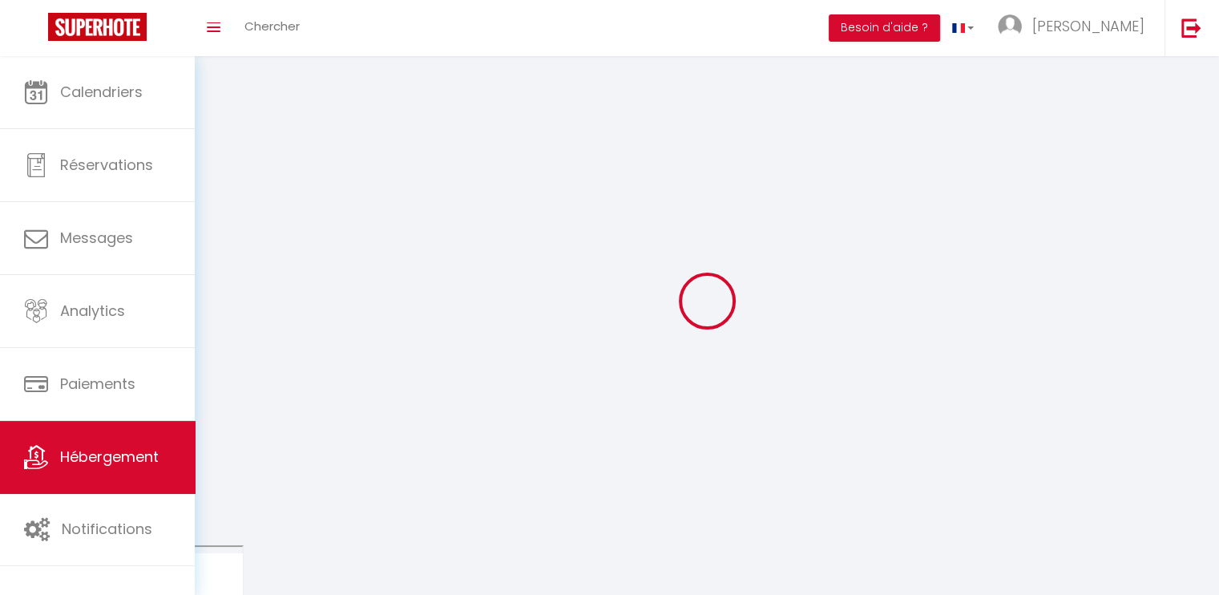
checkbox input "false"
select select
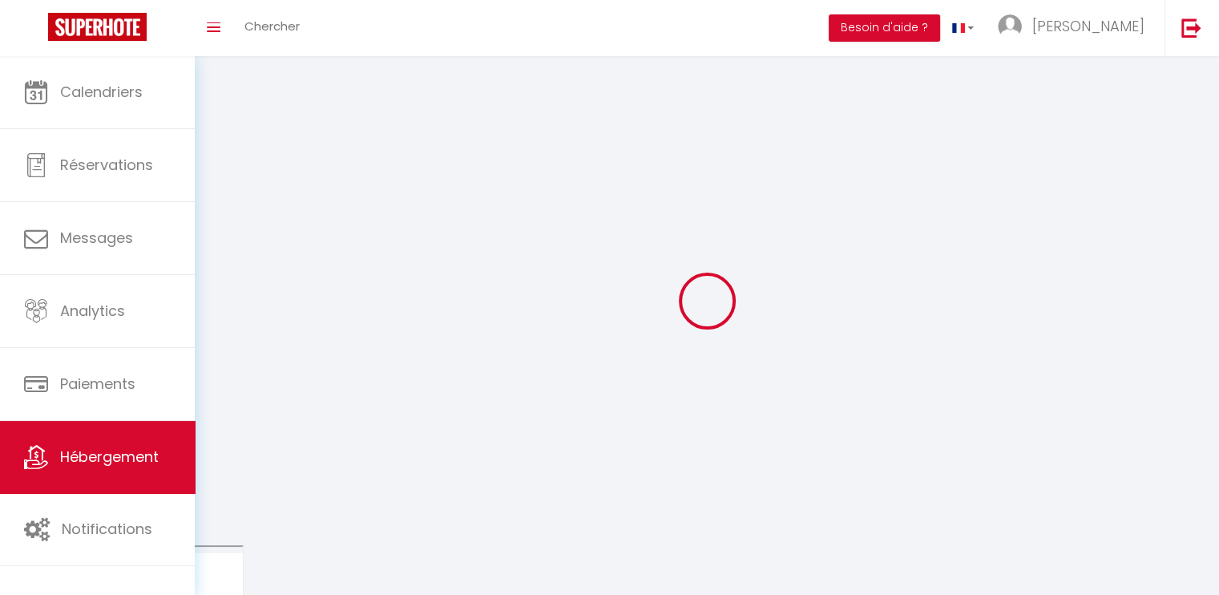
select select
select select "1"
select select "28"
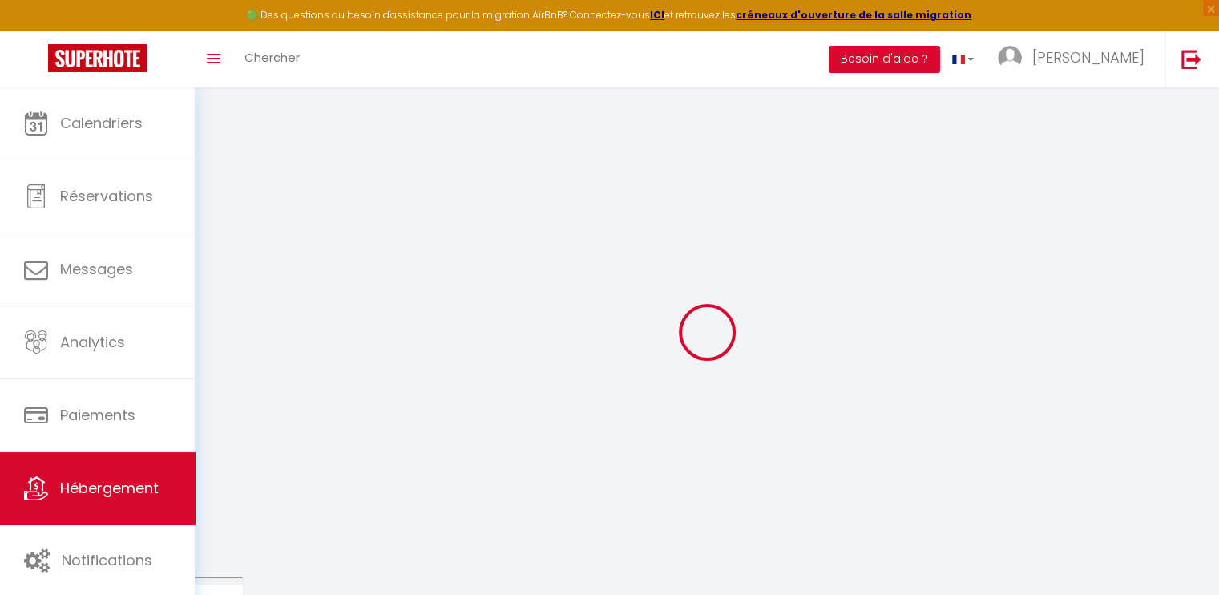
select select
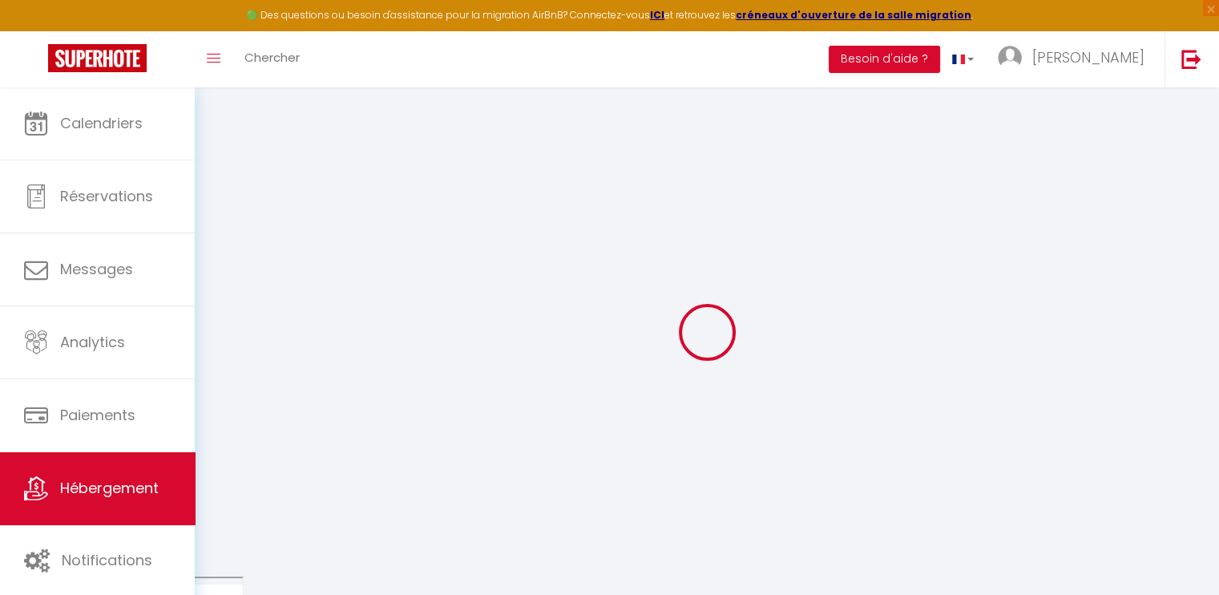
select select
checkbox input "false"
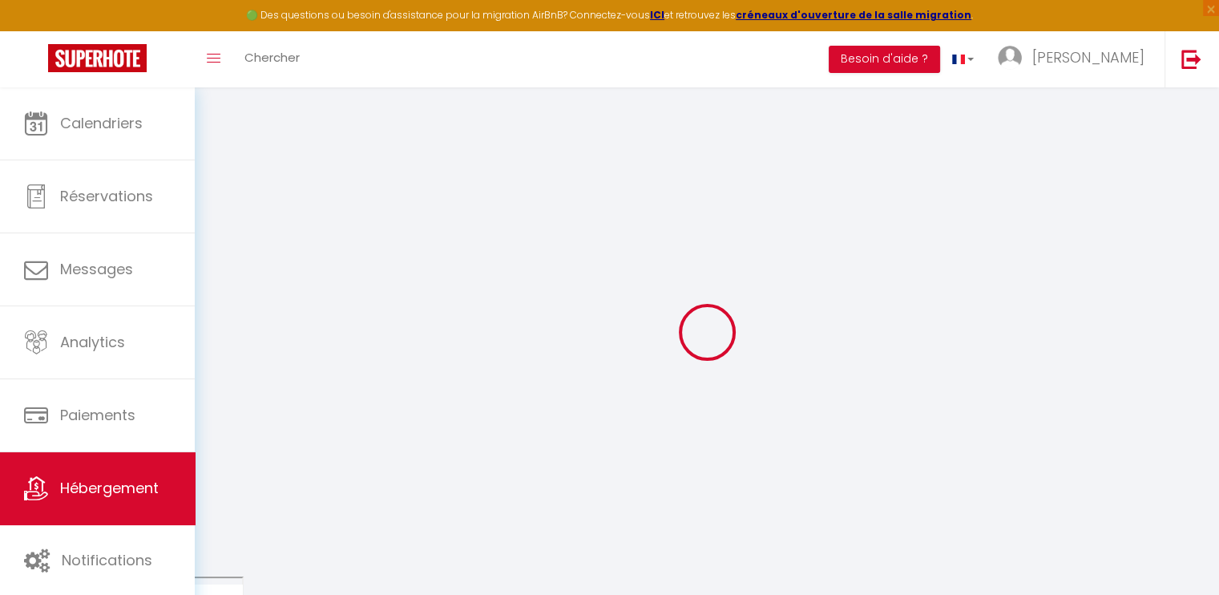
select select
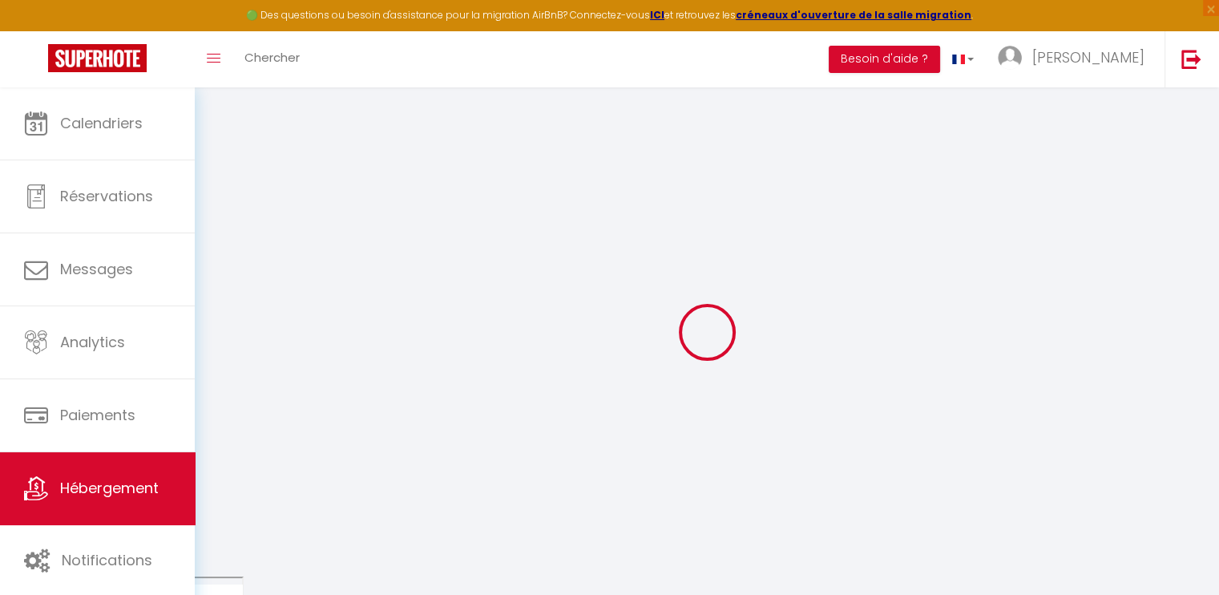
select select
checkbox input "false"
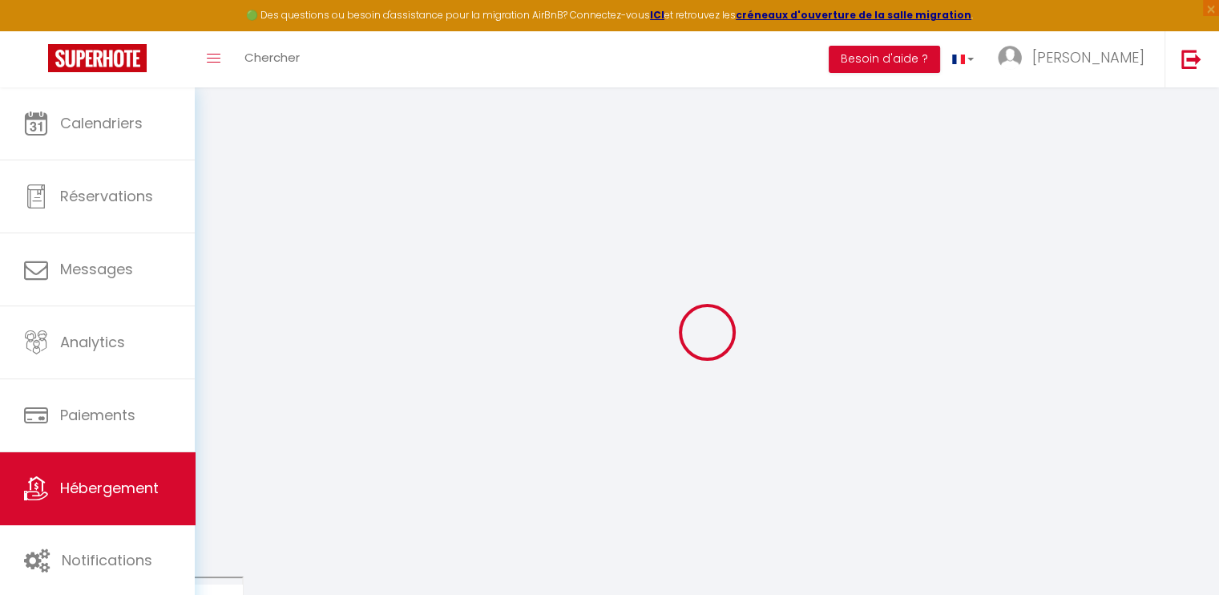
checkbox input "false"
select select
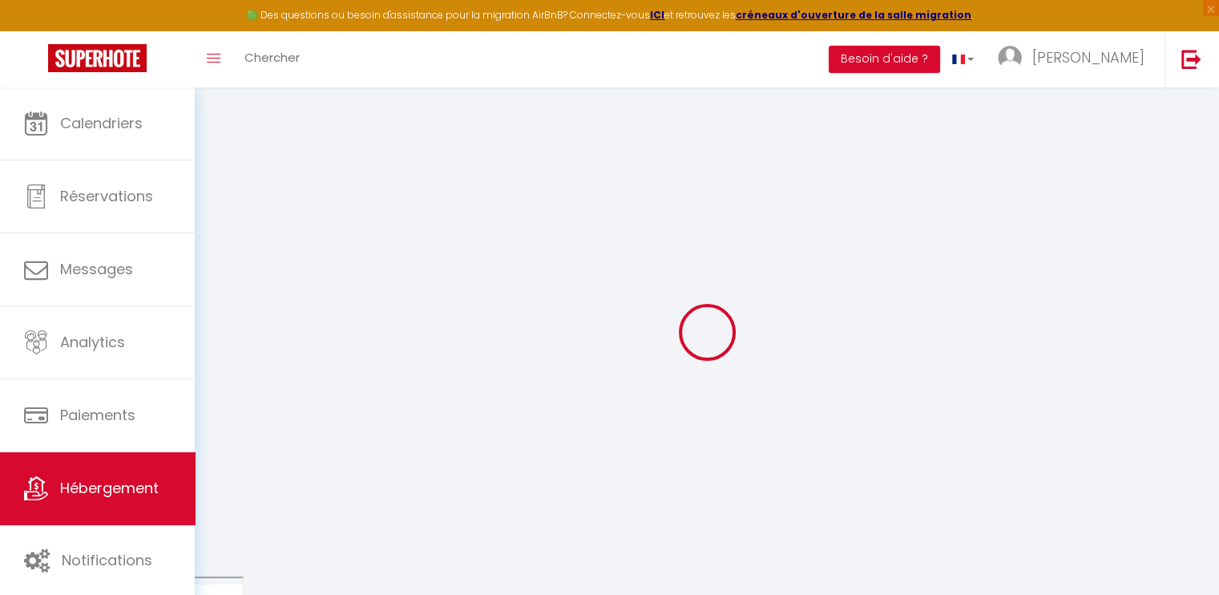
select select
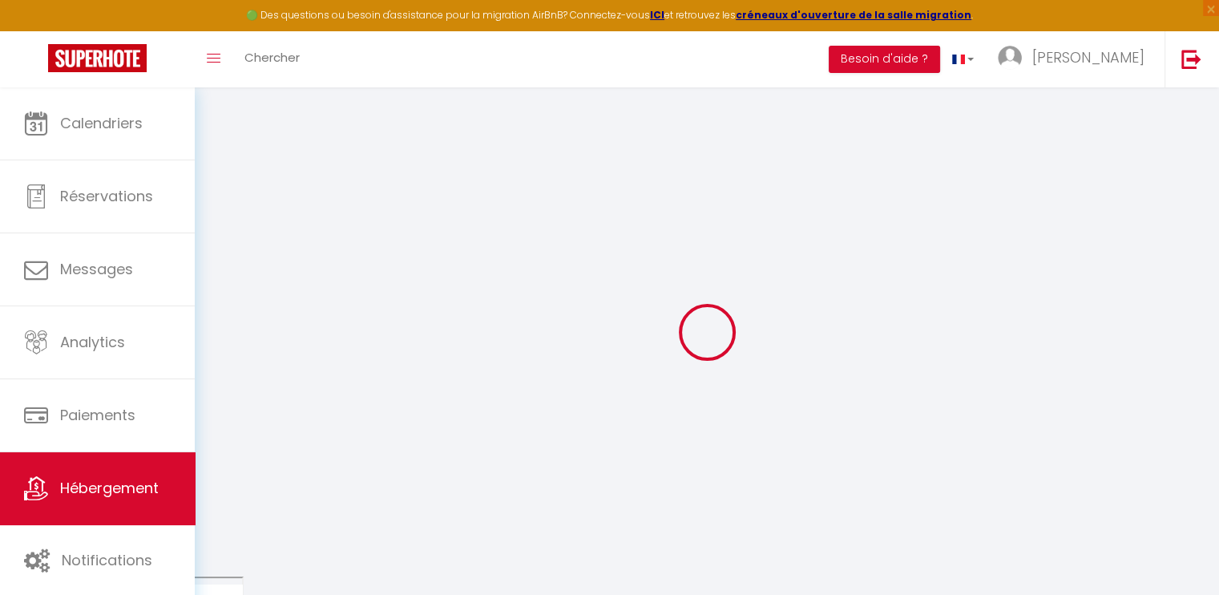
checkbox input "false"
select select
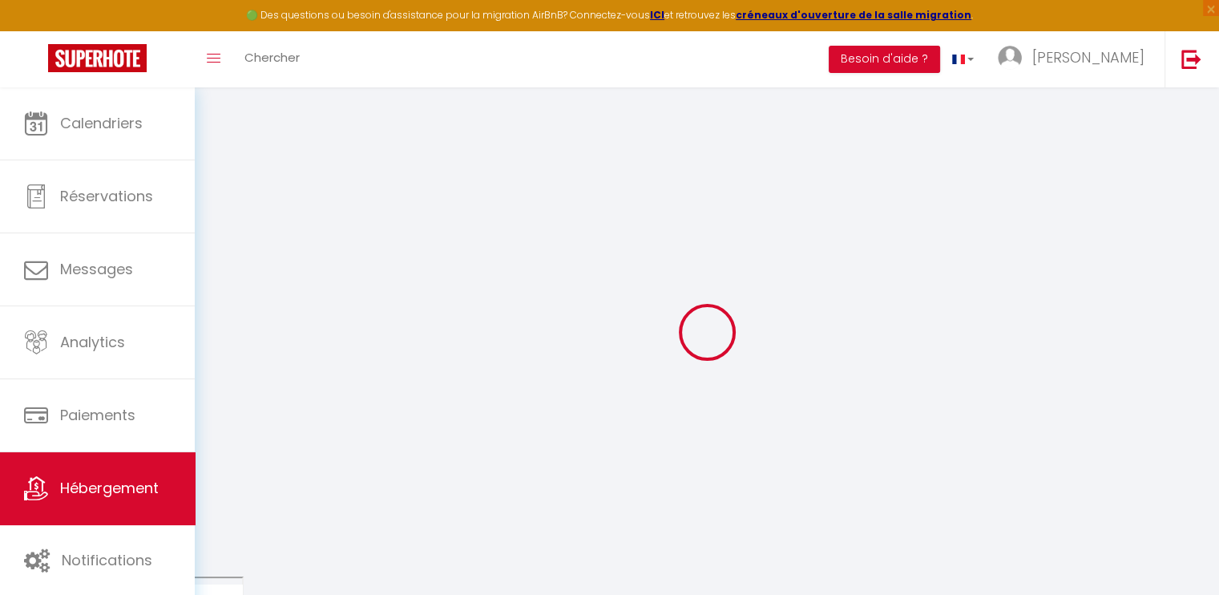
select select
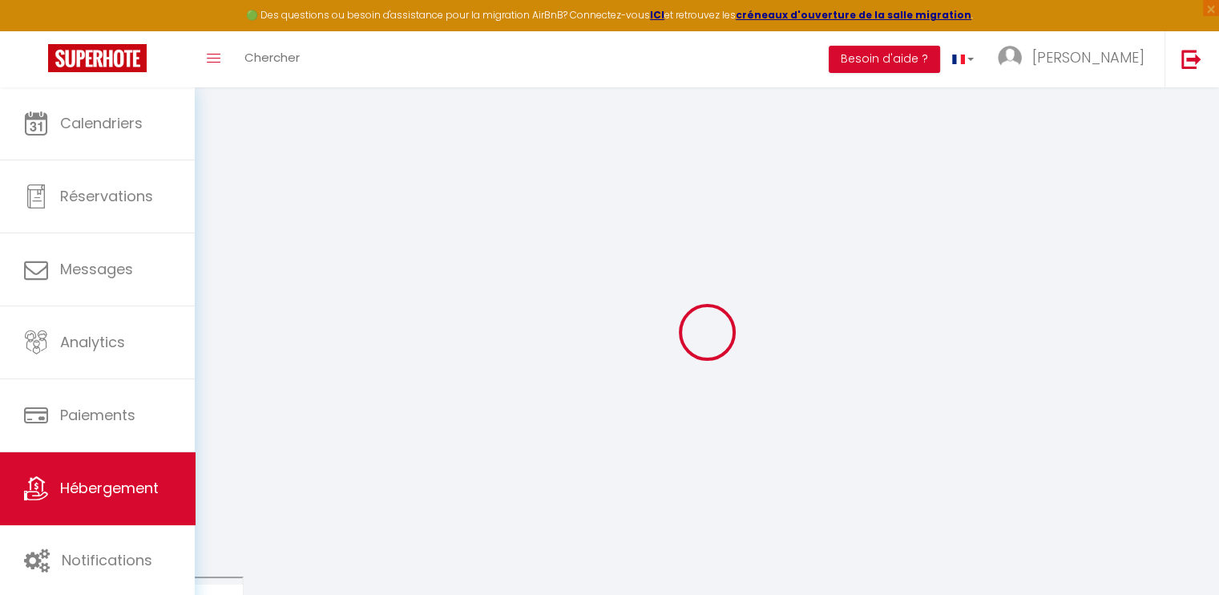
select select
checkbox input "false"
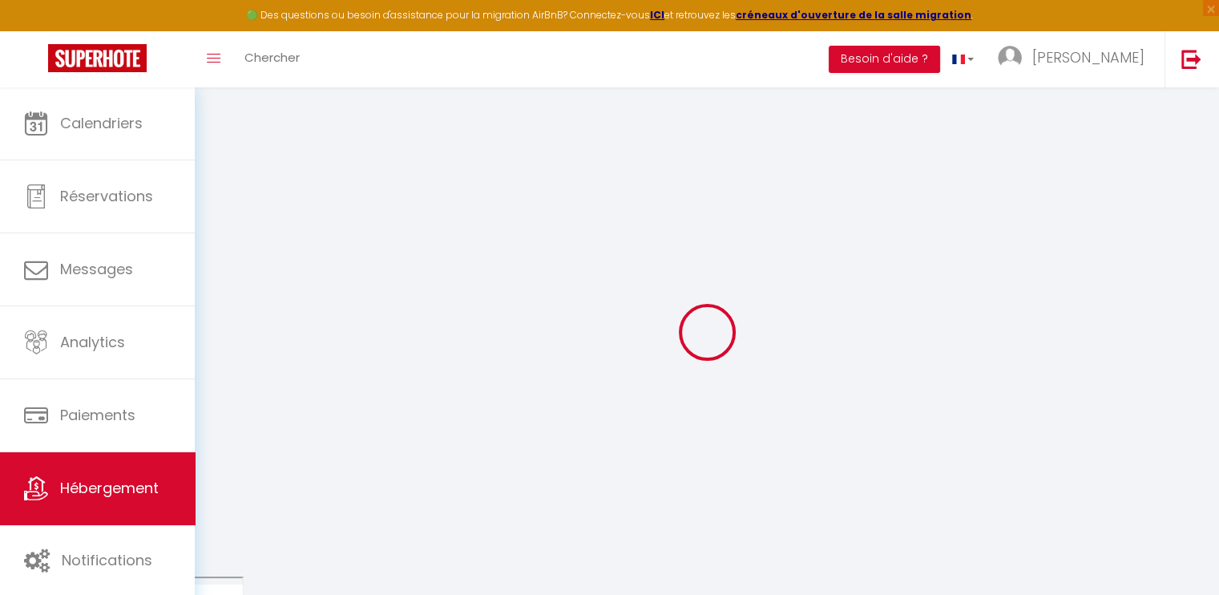
checkbox input "false"
select select
type input "L'Aquarelle turquoise, vue imprenable"
select select "2"
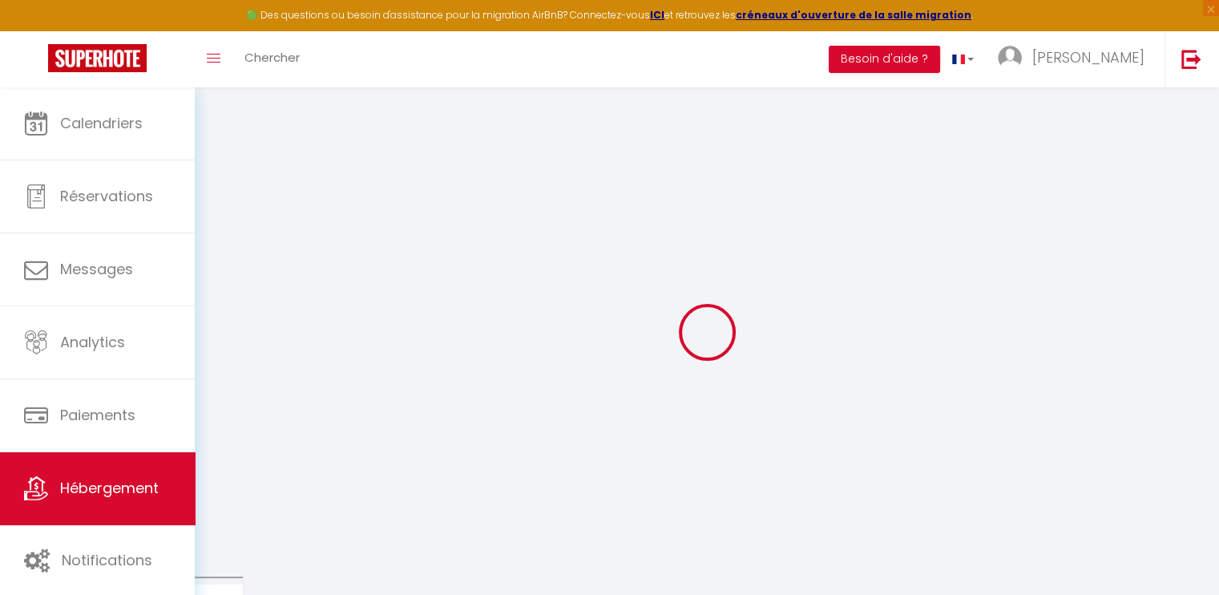
type input "160"
type input "60"
select select
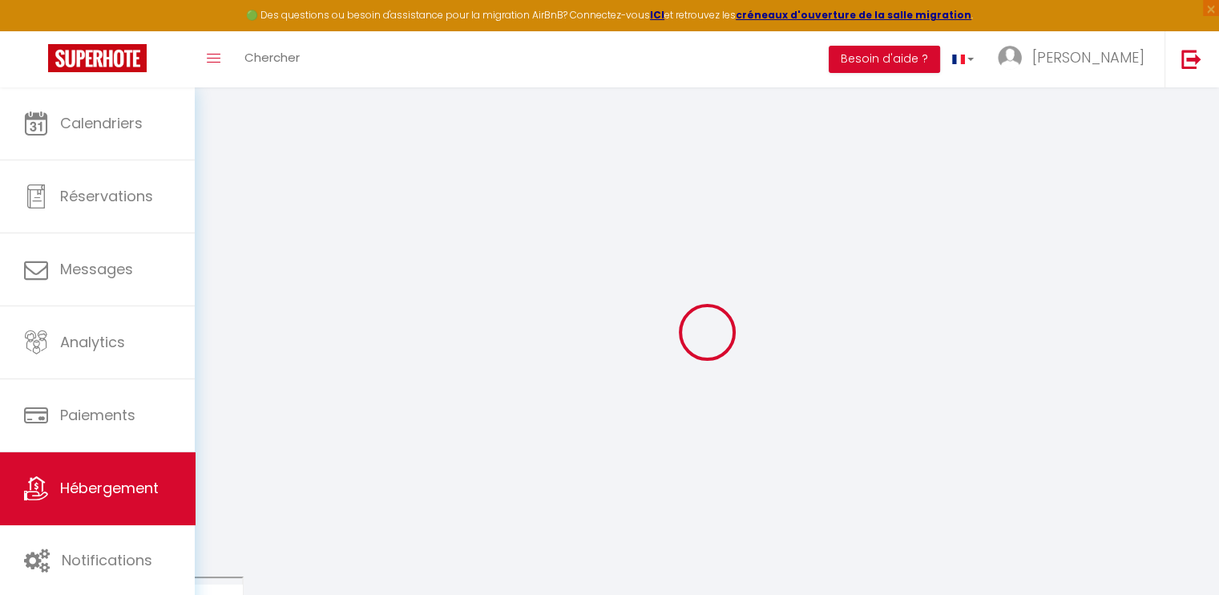
select select
type input "[STREET_ADDRESS]"
type input "97126"
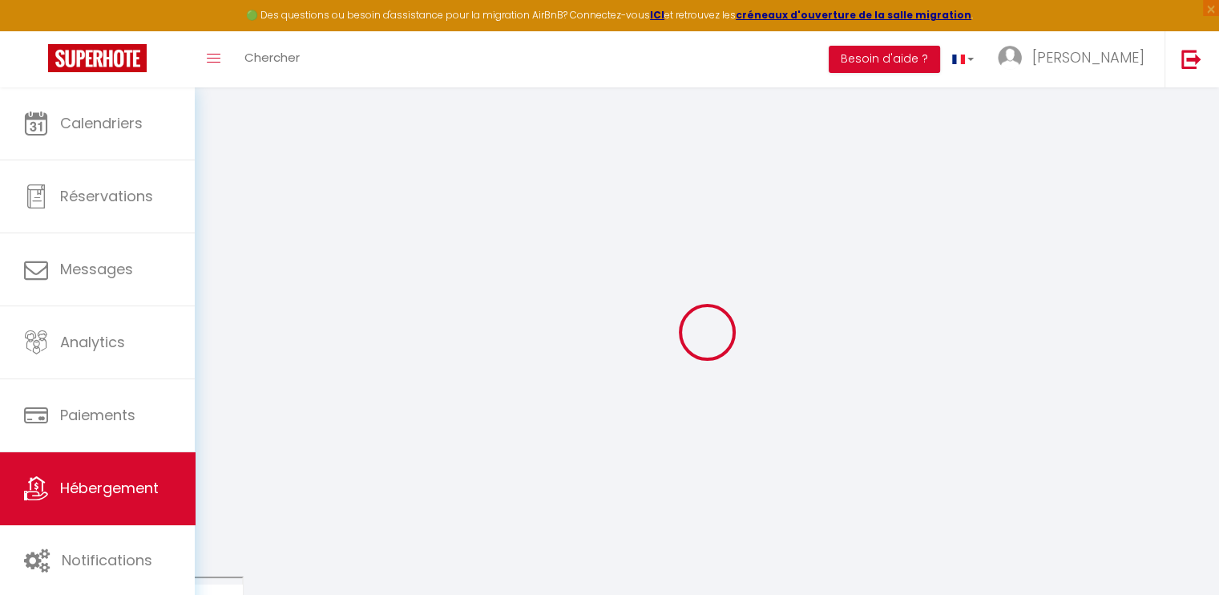
type input "Deshaies"
select select "88"
type input "[EMAIL_ADDRESS][DOMAIN_NAME]"
select select
checkbox input "false"
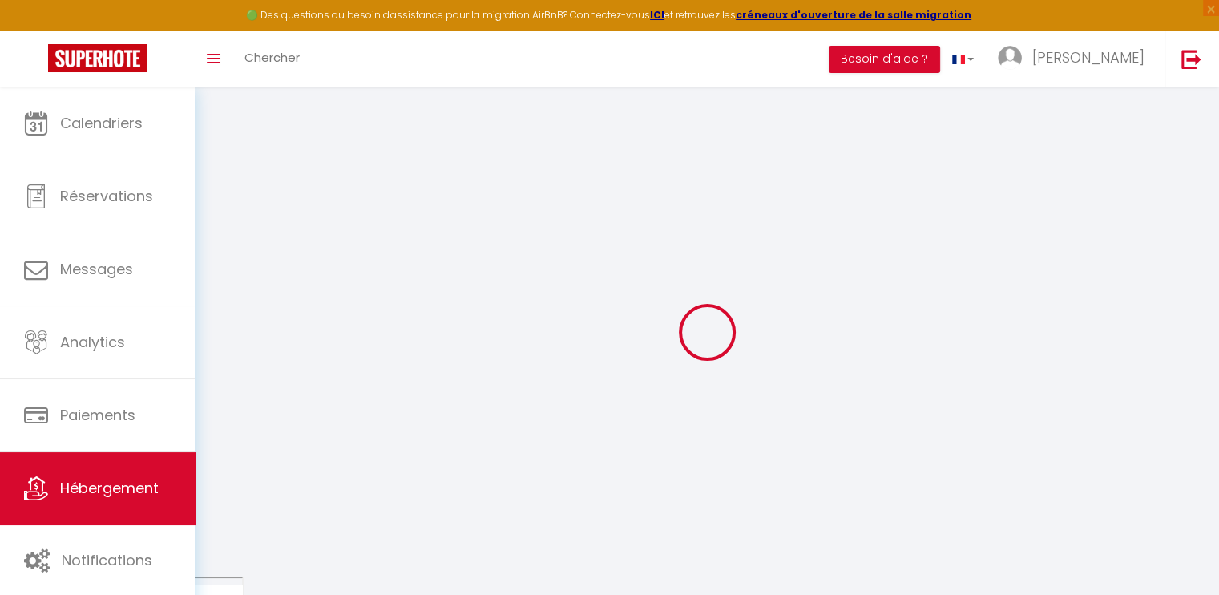
checkbox input "false"
select select
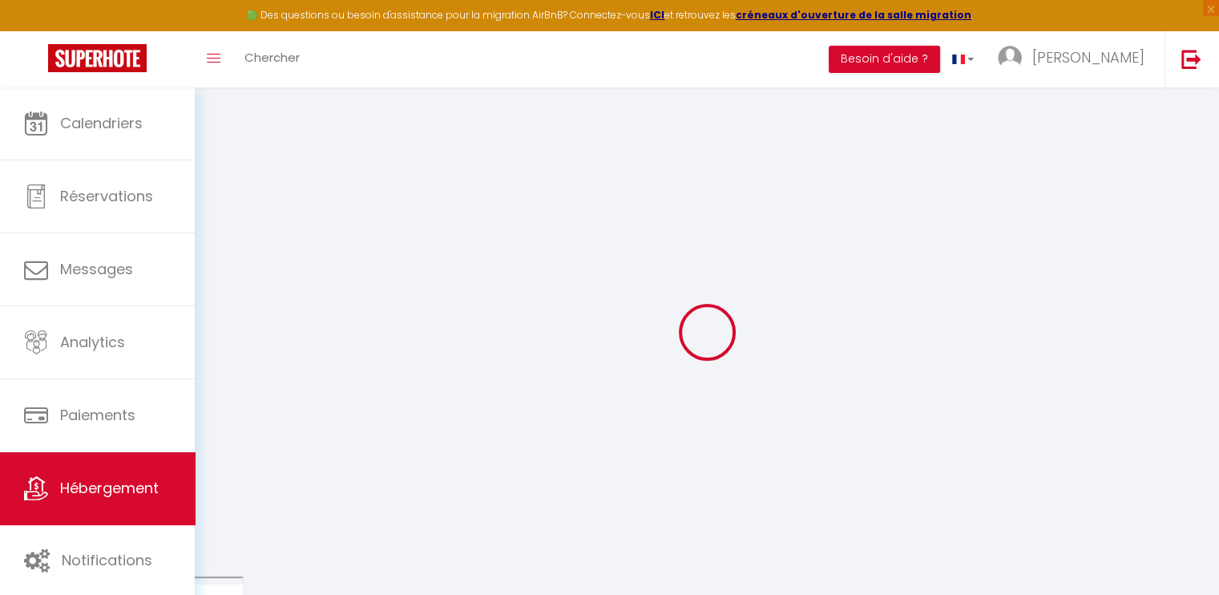
type input "0"
select select
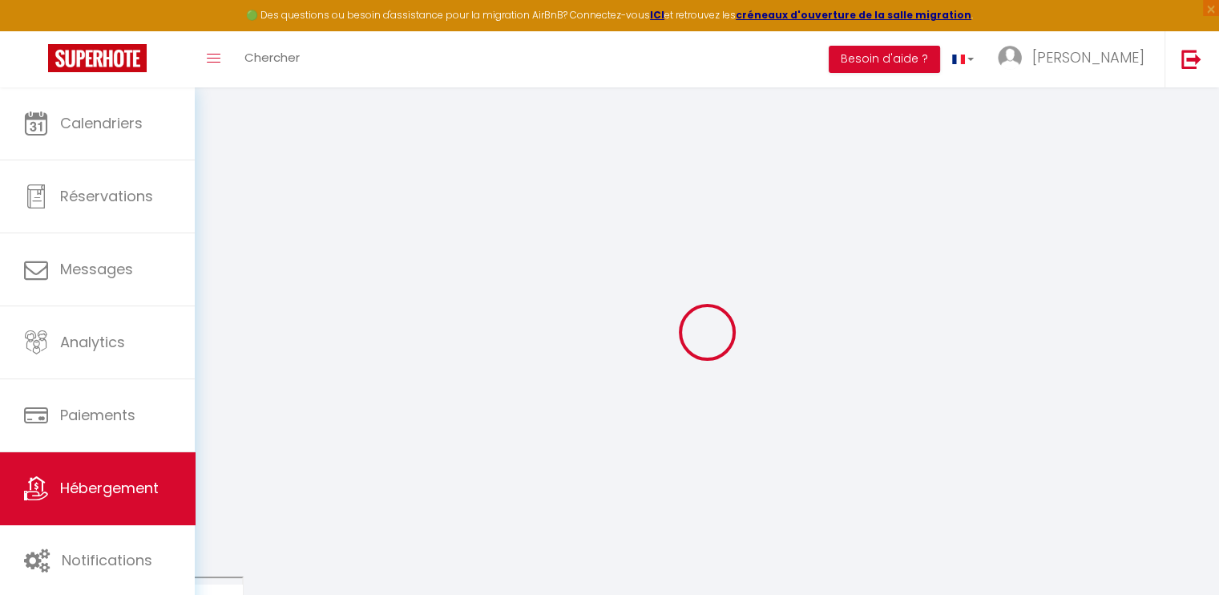
select select
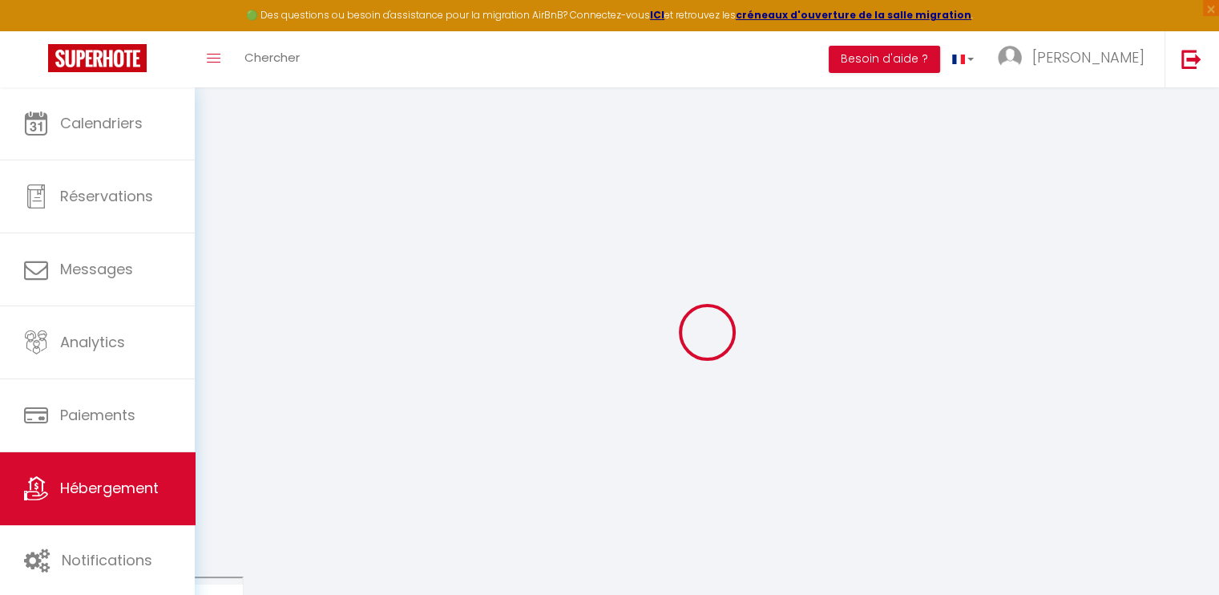
select select
checkbox input "false"
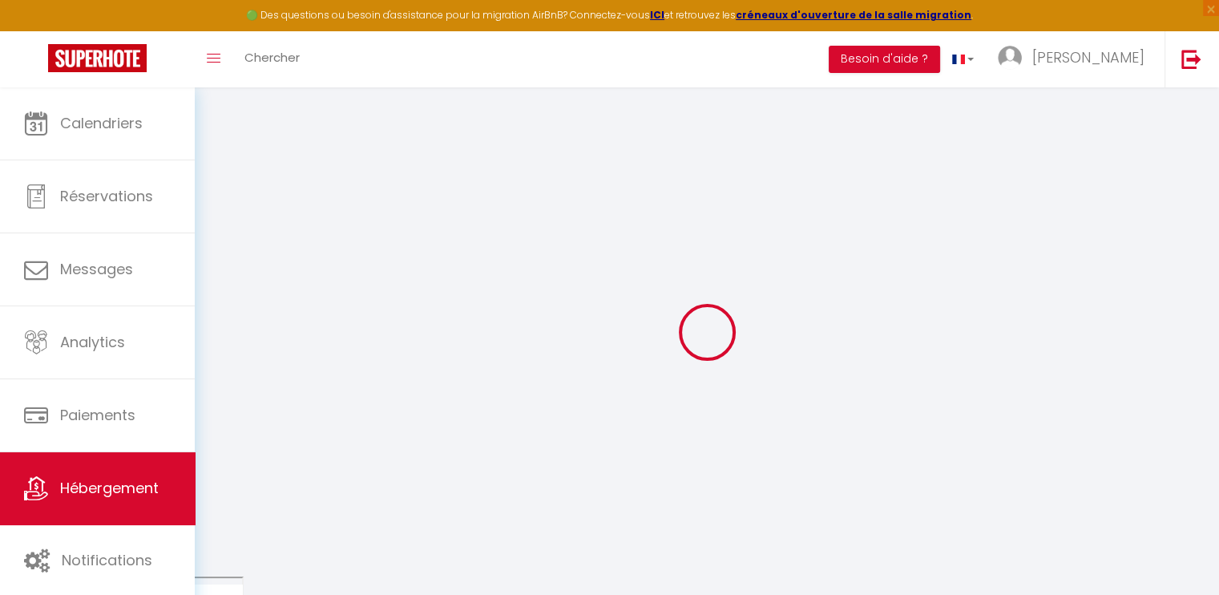
select select
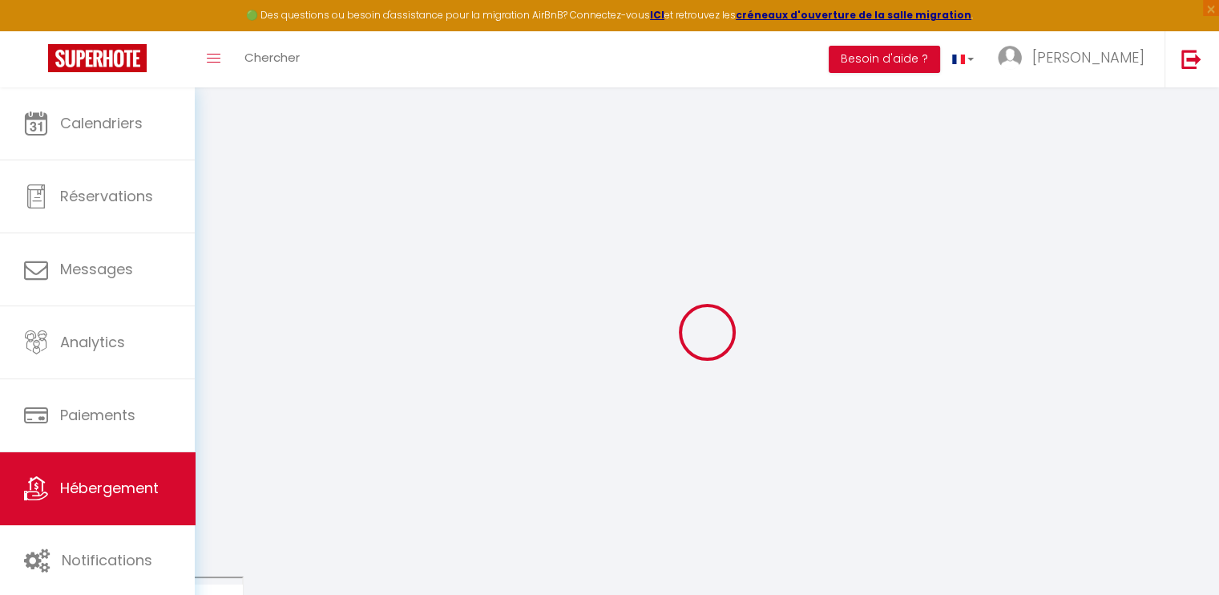
select select
checkbox input "false"
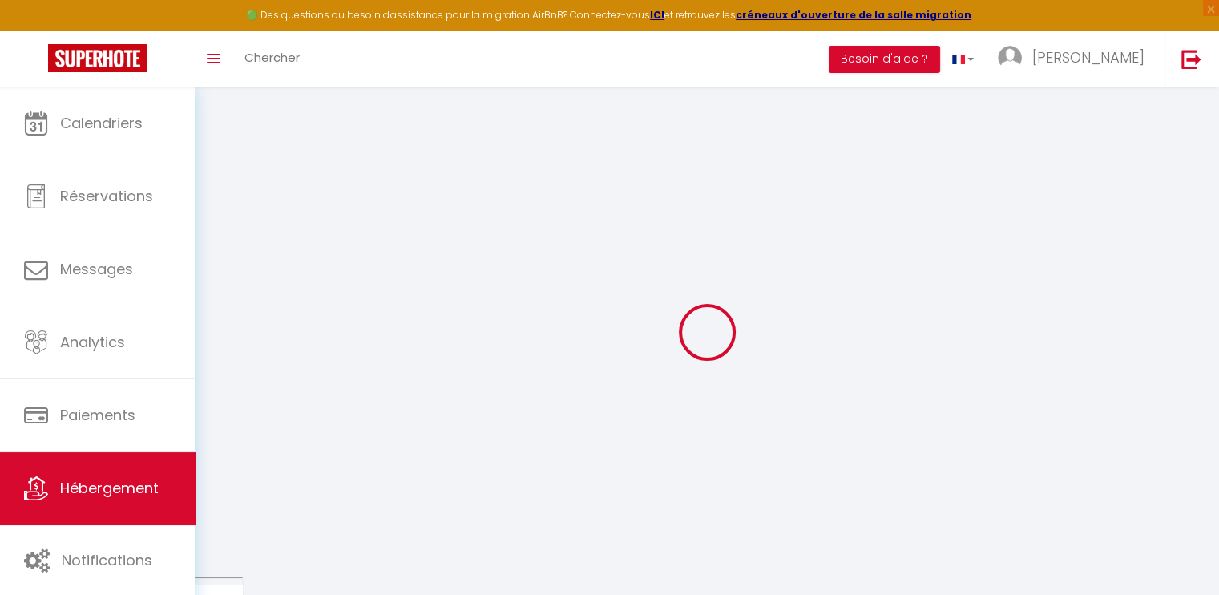
checkbox input "false"
select select
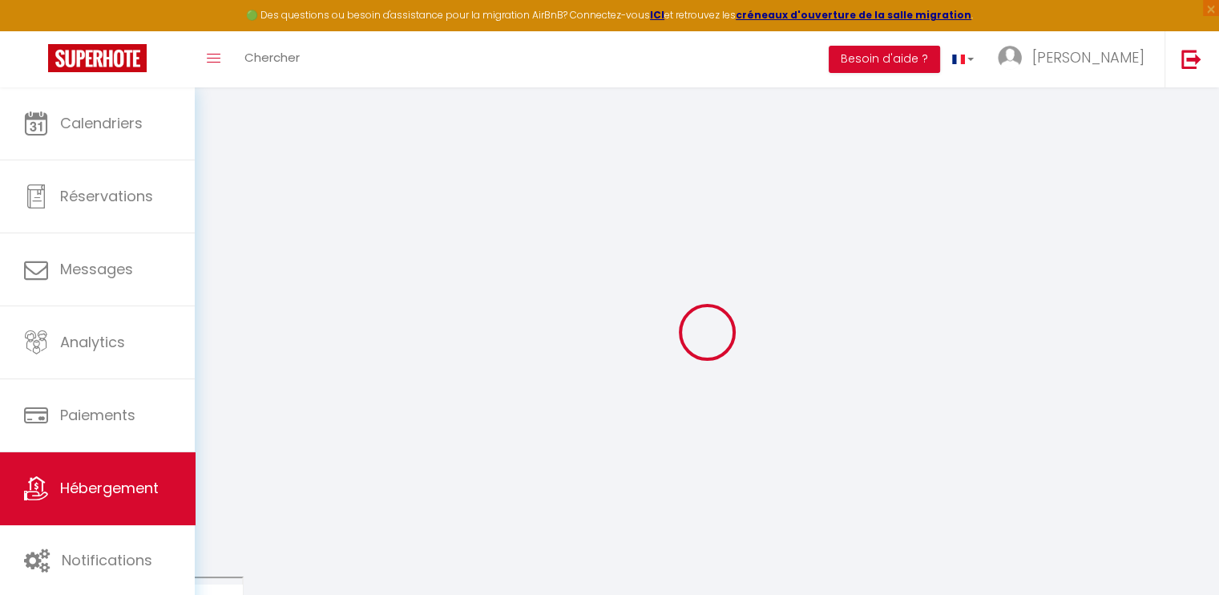
select select
checkbox input "false"
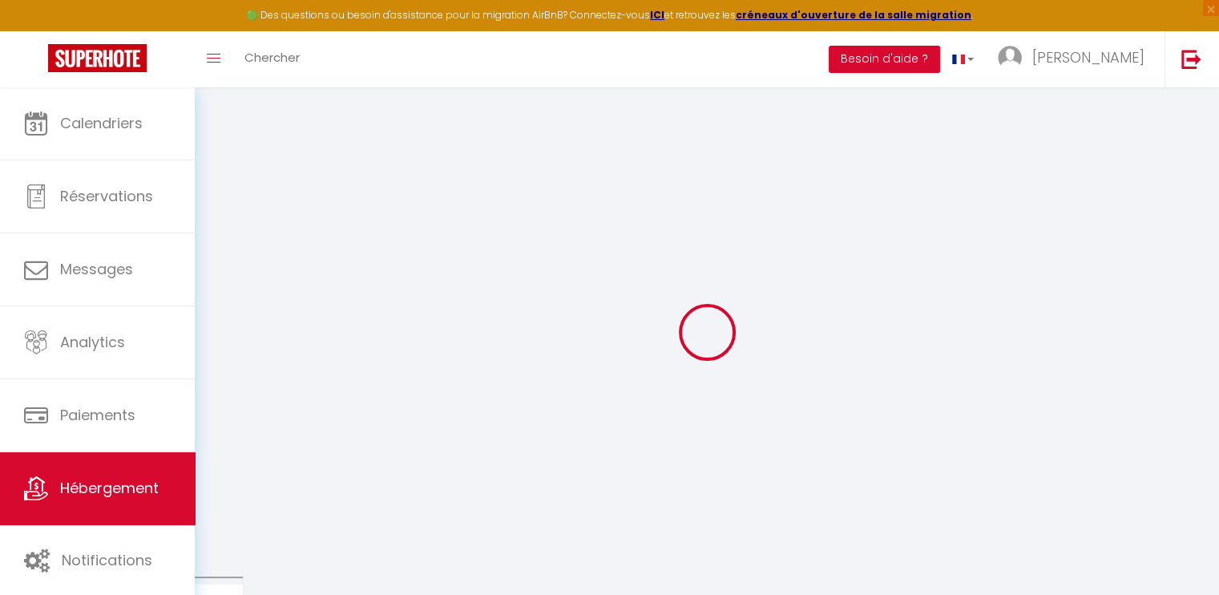
checkbox input "false"
select select
checkbox input "false"
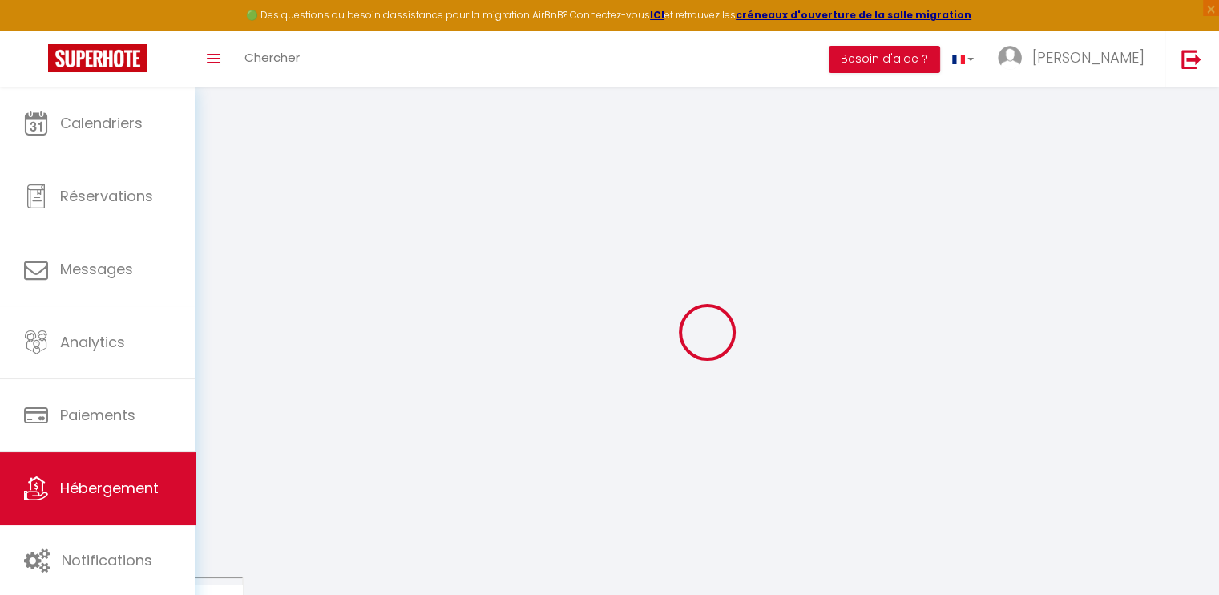
checkbox input "false"
select select "17:00"
select select "23:45"
select select "11:00"
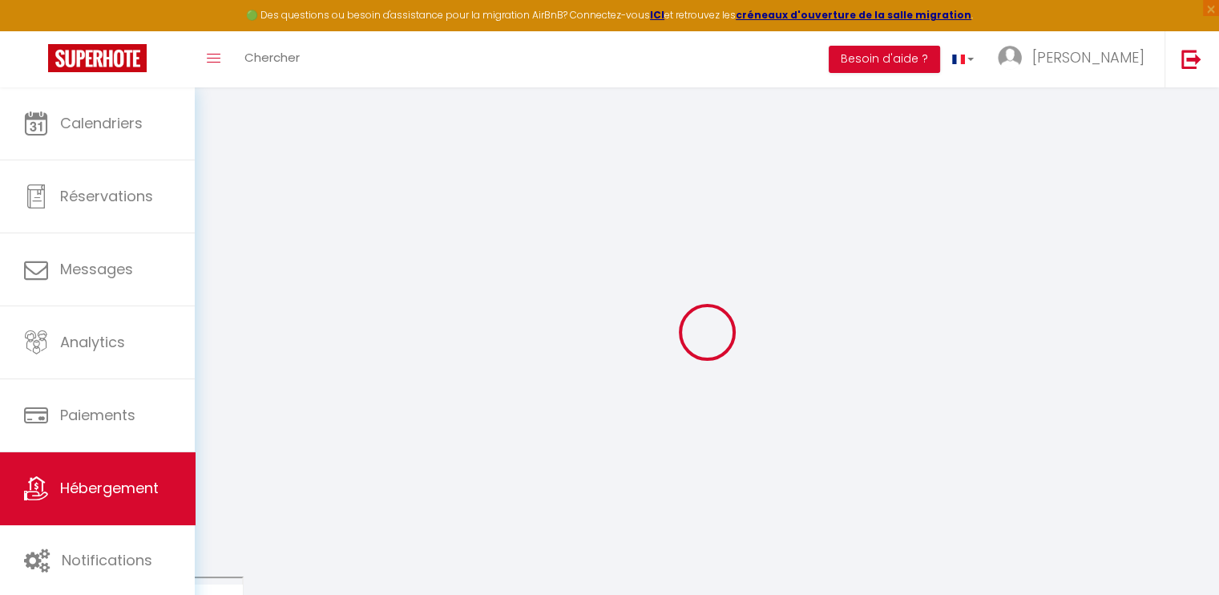
select select "30"
select select "120"
select select "12:00"
select select
checkbox input "false"
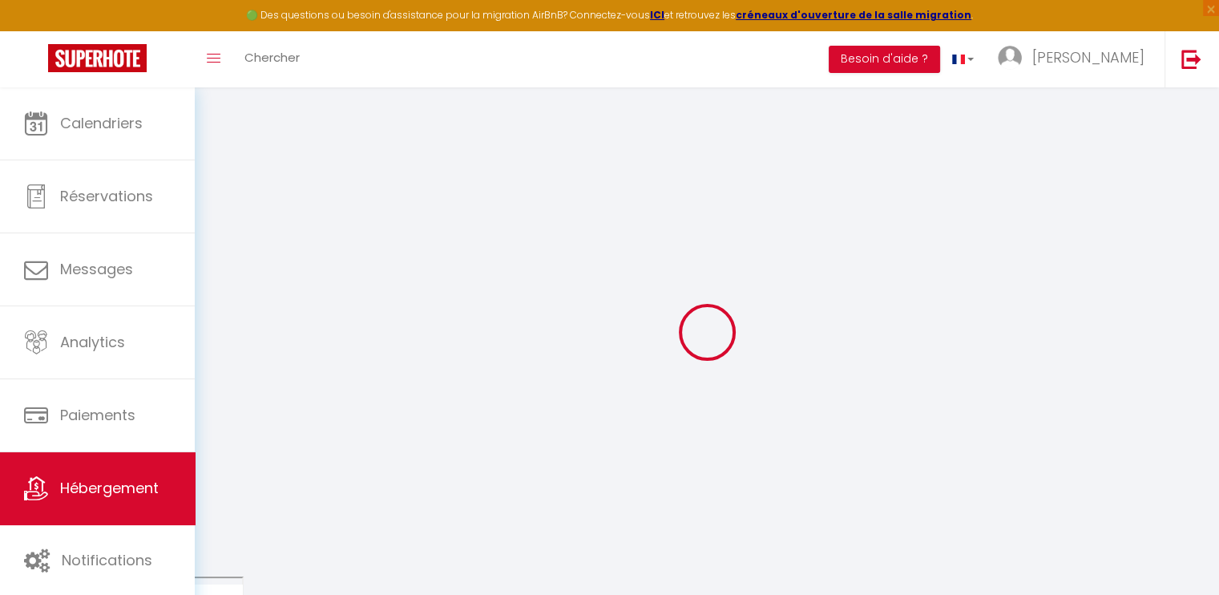
checkbox input "false"
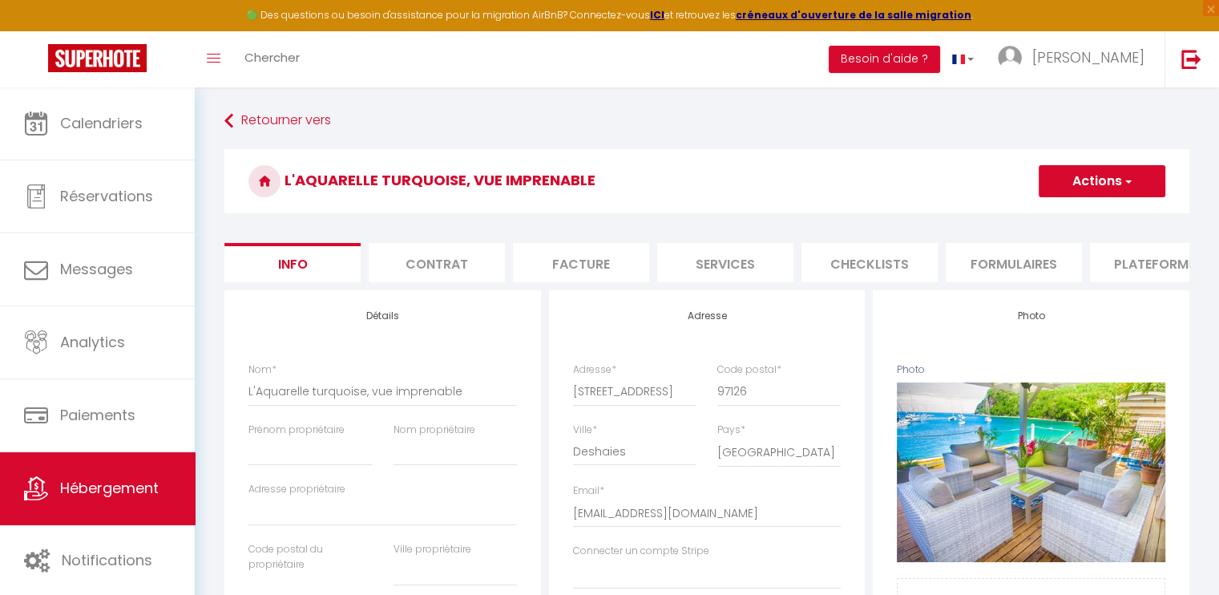
click at [1151, 189] on button "Actions" at bounding box center [1101, 181] width 127 height 32
click at [858, 172] on h3 "L'Aquarelle turquoise, vue imprenable" at bounding box center [706, 181] width 965 height 64
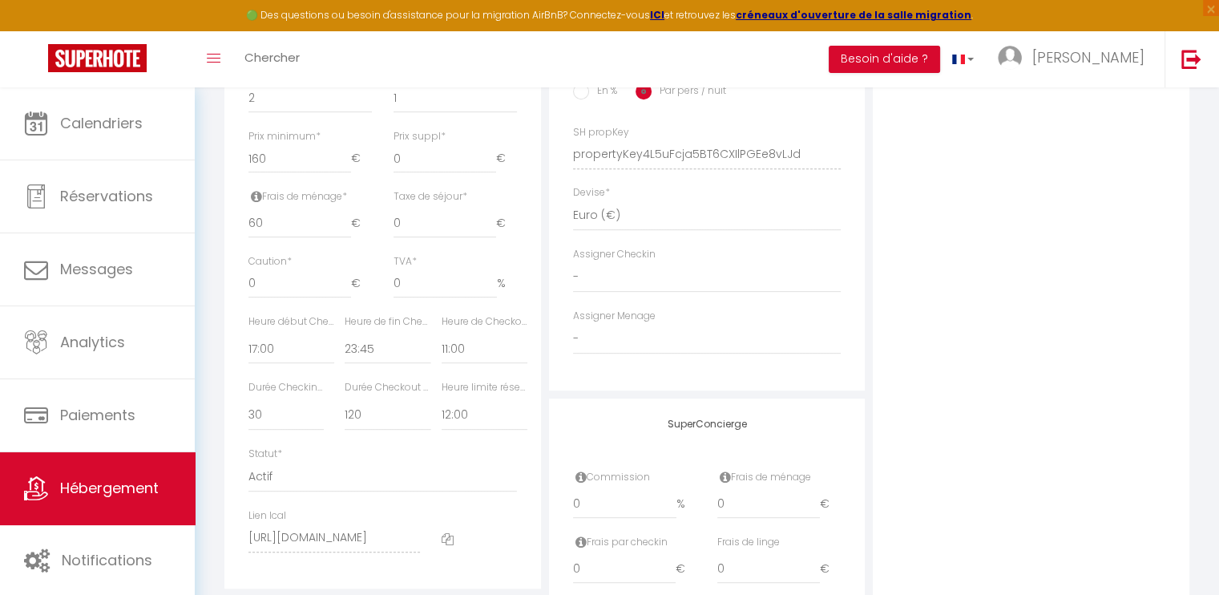
scroll to position [688, 0]
click at [337, 491] on select "Actif Pas actif" at bounding box center [382, 476] width 268 height 30
click at [546, 450] on div "Adresse Adresse * [STREET_ADDRESS] [GEOGRAPHIC_DATA] [GEOGRAPHIC_DATA] [GEOGRAP…" at bounding box center [707, 142] width 325 height 1081
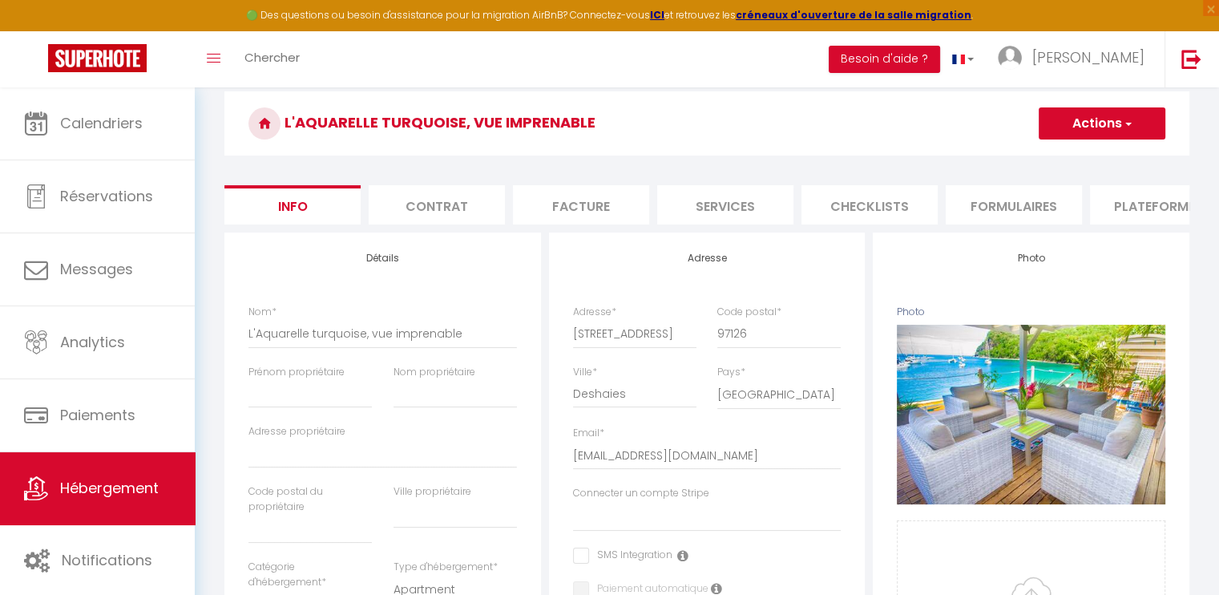
scroll to position [55, 0]
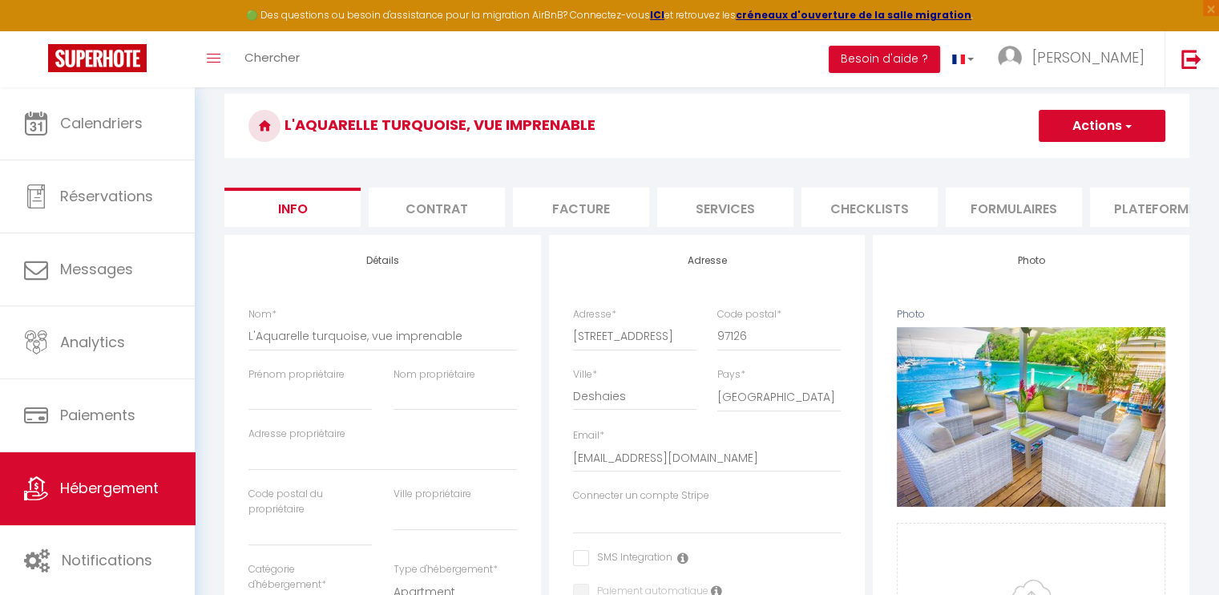
click at [433, 212] on li "Contrat" at bounding box center [437, 206] width 136 height 39
select select
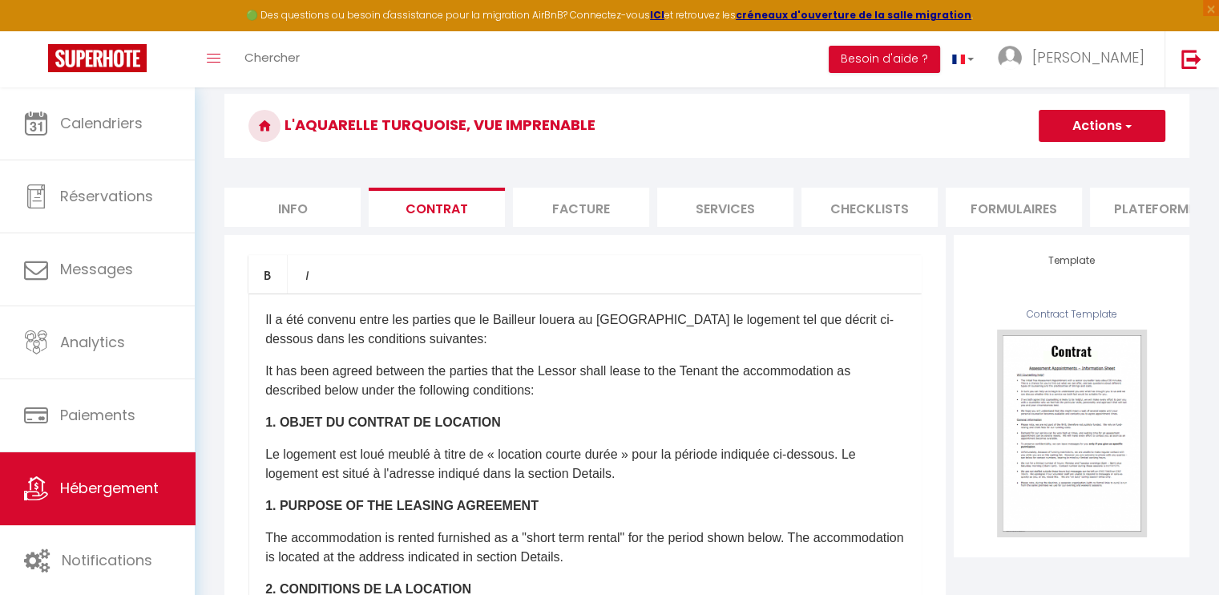
click at [545, 210] on li "Facture" at bounding box center [581, 206] width 136 height 39
select select
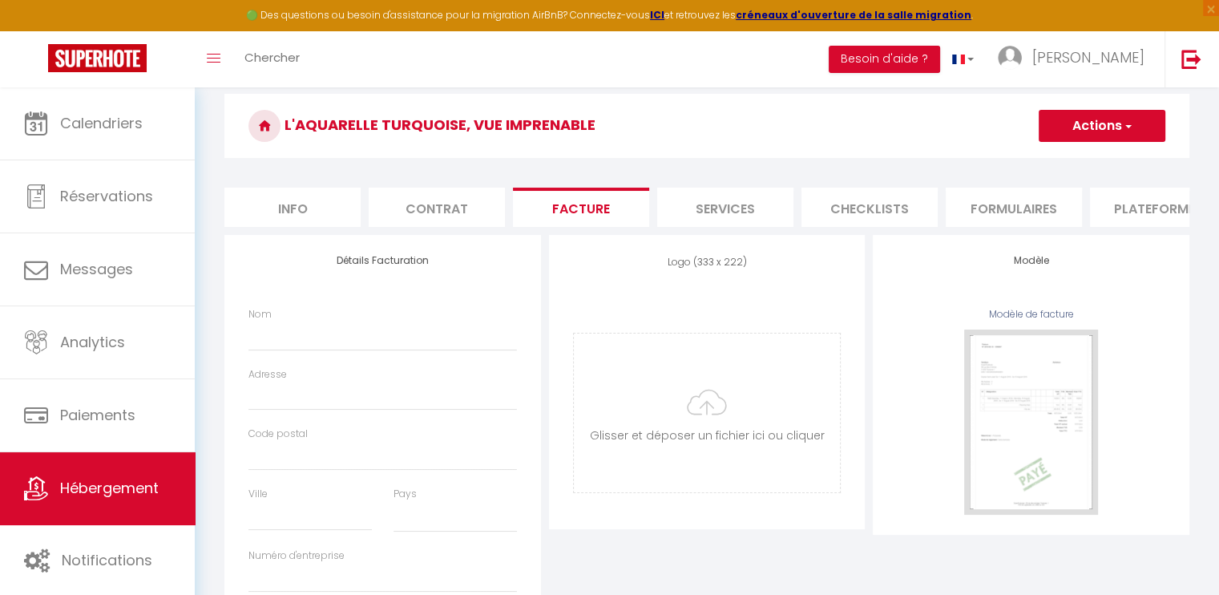
select select
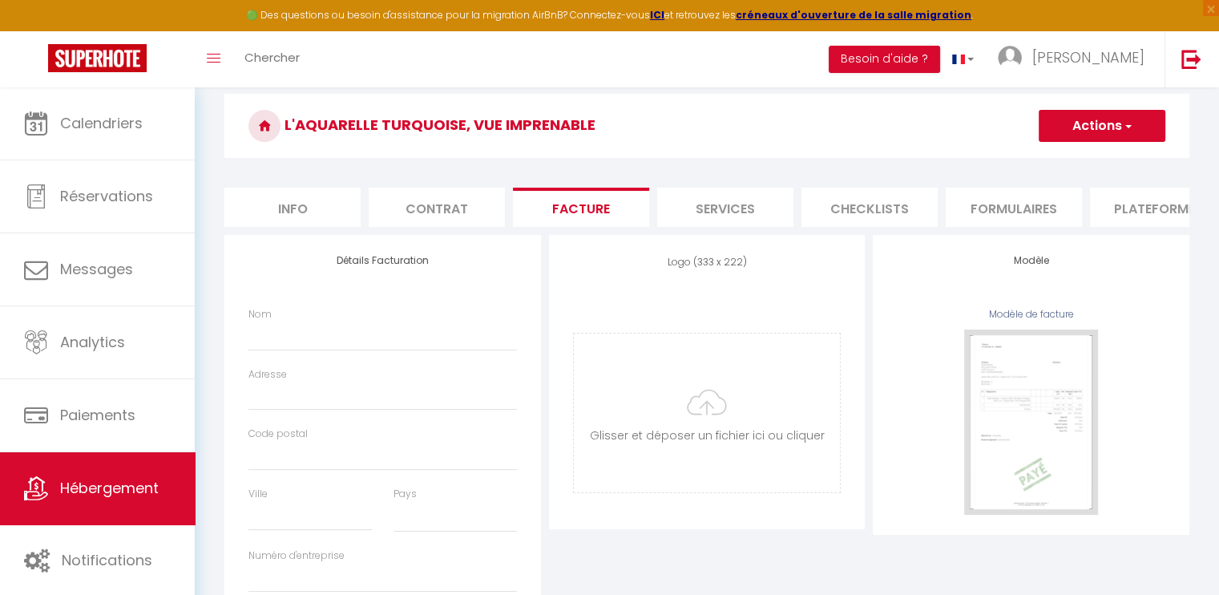
select select
click at [714, 204] on li "Services" at bounding box center [725, 206] width 136 height 39
select select
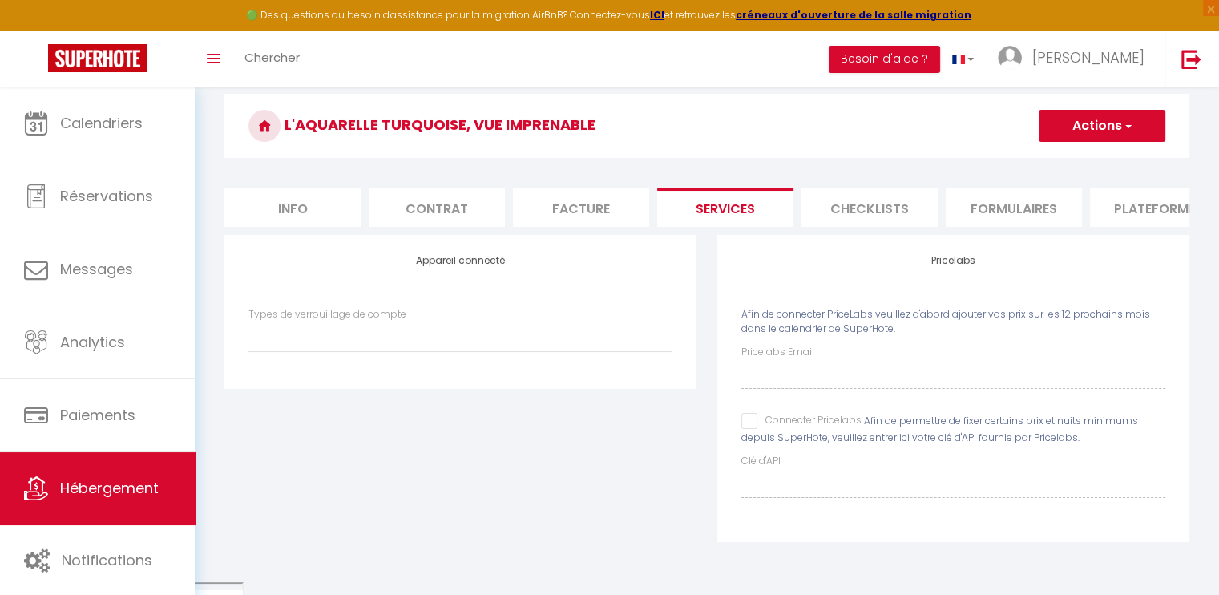
click at [824, 199] on li "Checklists" at bounding box center [869, 206] width 136 height 39
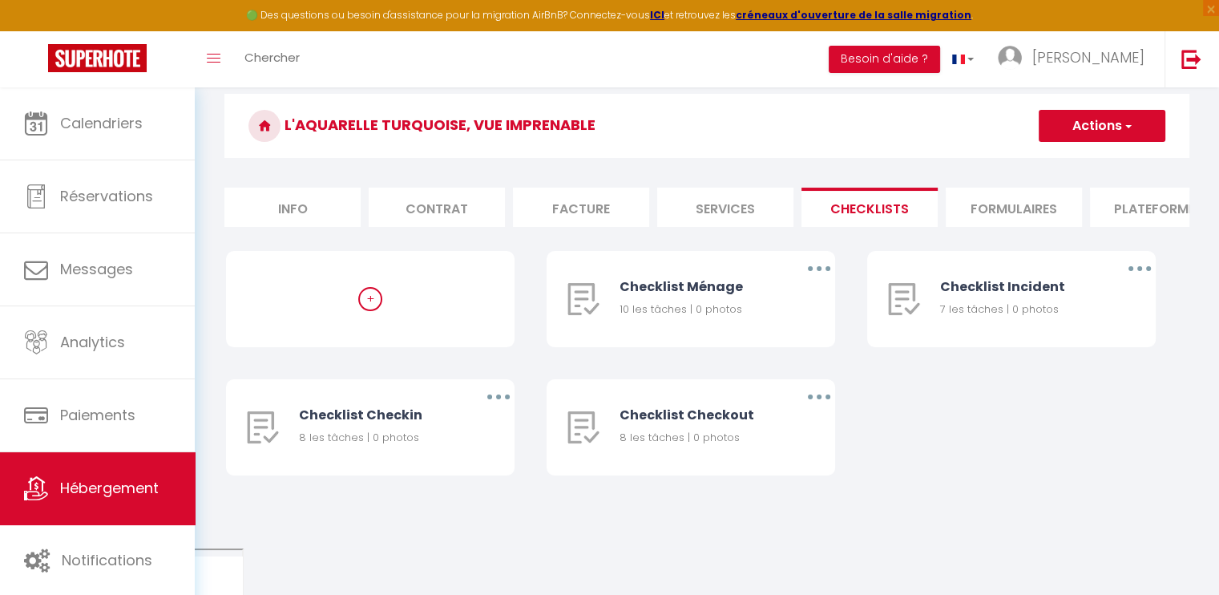
click at [935, 202] on li "Checklists" at bounding box center [869, 206] width 136 height 39
click at [962, 201] on li "Formulaires" at bounding box center [1013, 206] width 136 height 39
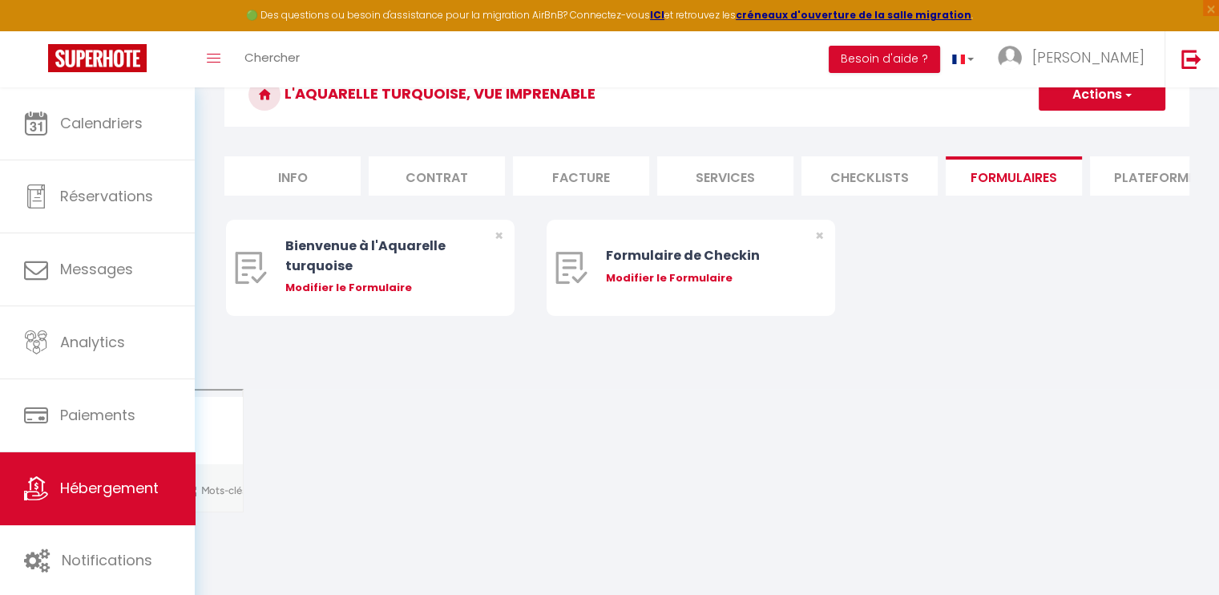
scroll to position [0, 478]
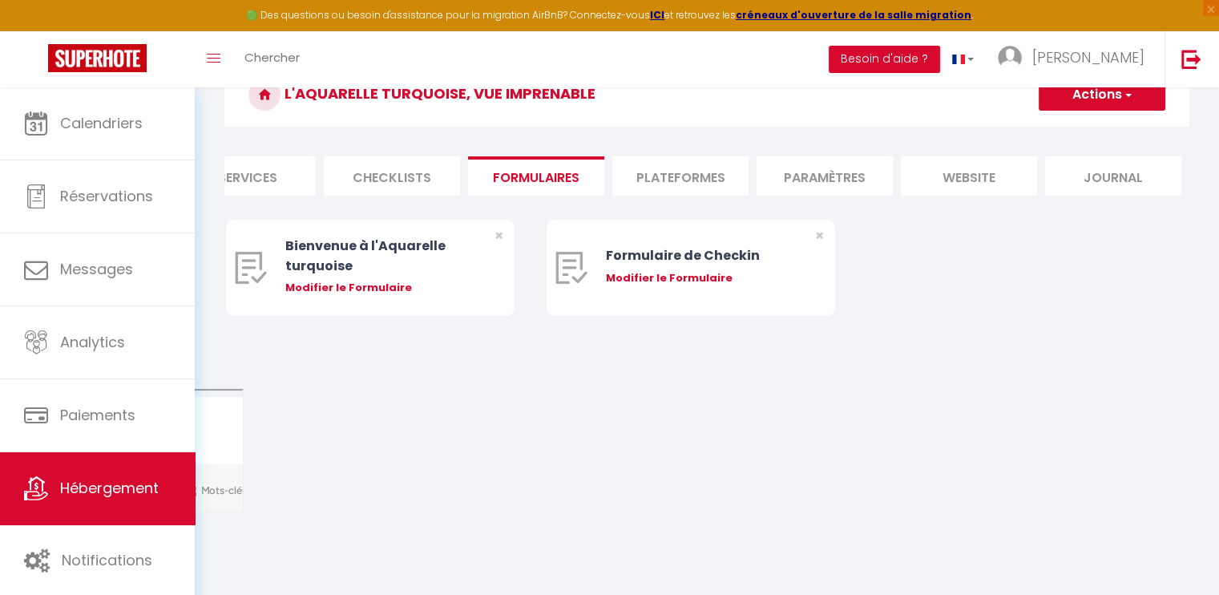
click at [691, 175] on li "Plateformes" at bounding box center [680, 175] width 136 height 39
select select
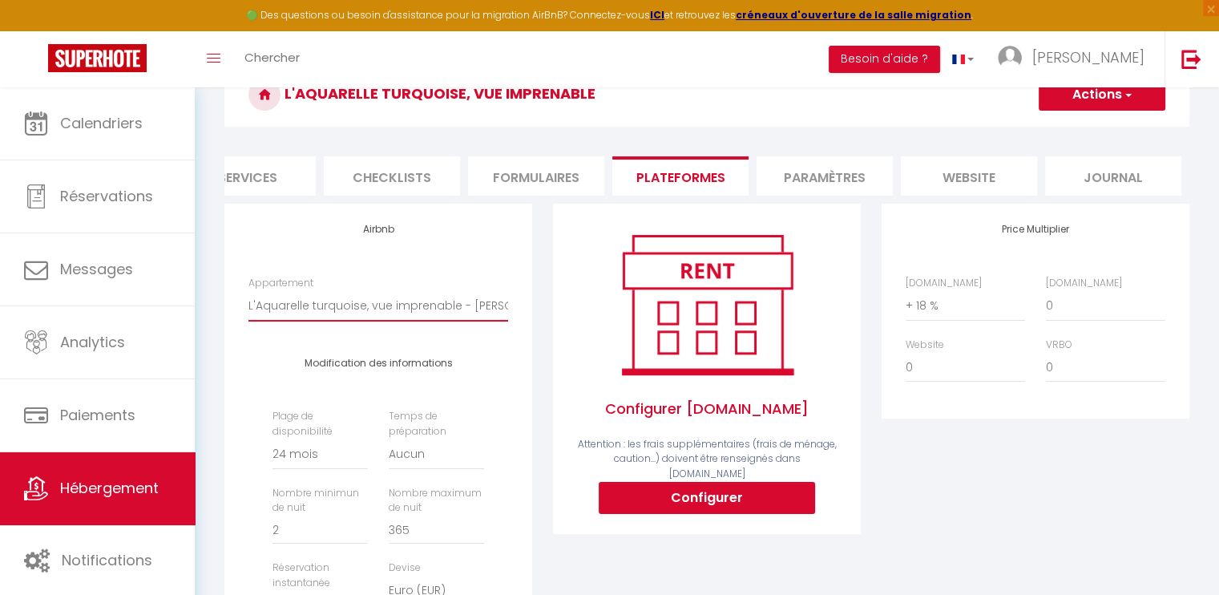
click at [486, 315] on select "L'Aquarelle turquoise, vue imprenable - [PERSON_NAME][EMAIL_ADDRESS][DOMAIN_NAM…" at bounding box center [378, 305] width 260 height 30
click at [537, 282] on div "Airbnb Appartement L'Aquarelle turquoise, vue imprenable - [PERSON_NAME][EMAIL_…" at bounding box center [378, 492] width 329 height 577
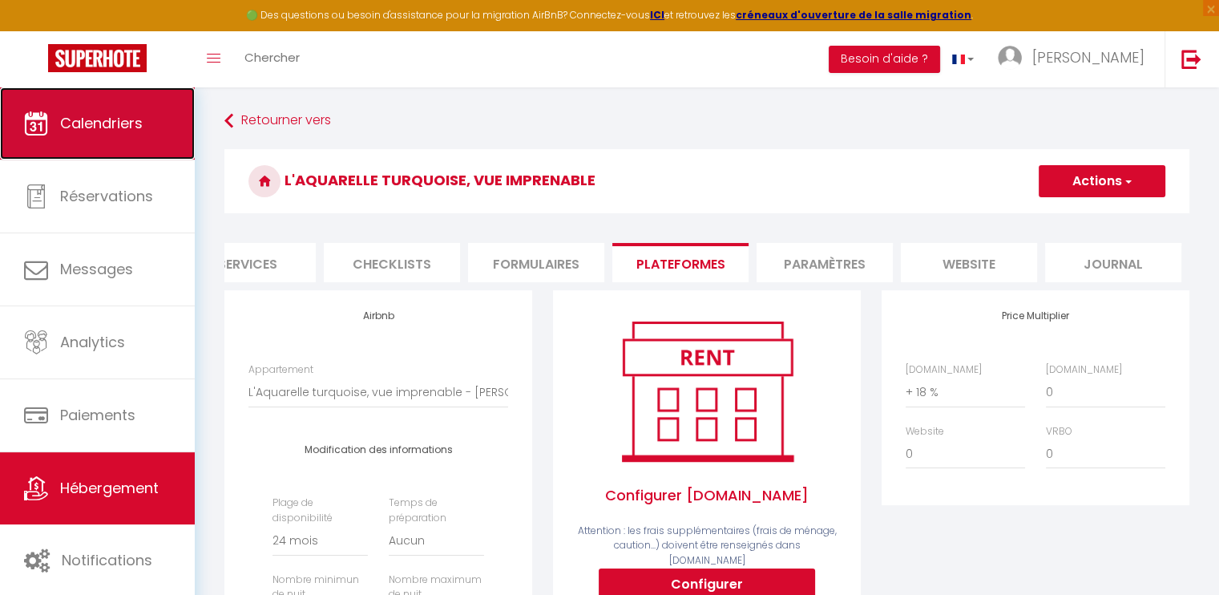
click at [138, 111] on link "Calendriers" at bounding box center [97, 123] width 195 height 72
